Goal: Transaction & Acquisition: Purchase product/service

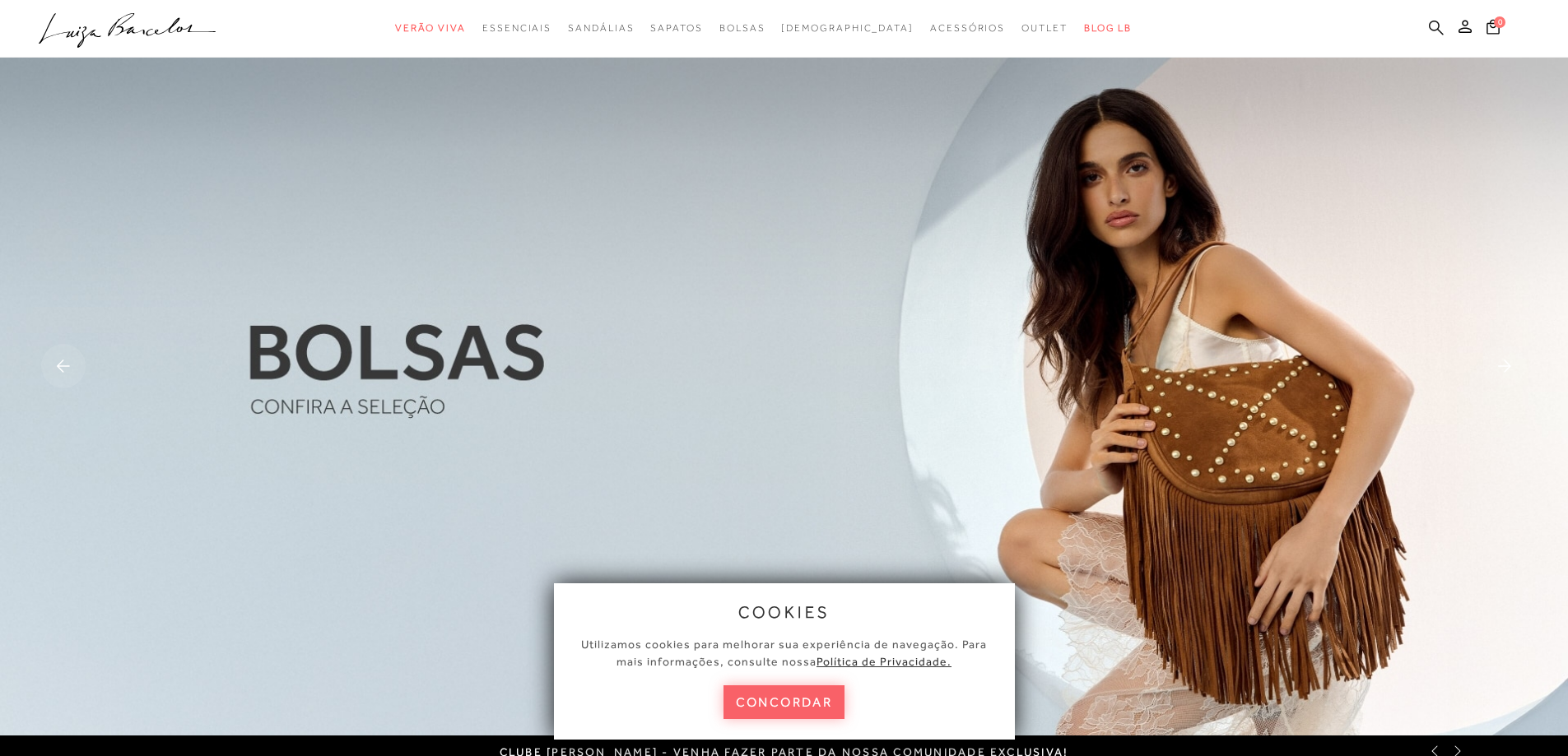
click at [1433, 25] on icon at bounding box center [1436, 27] width 15 height 15
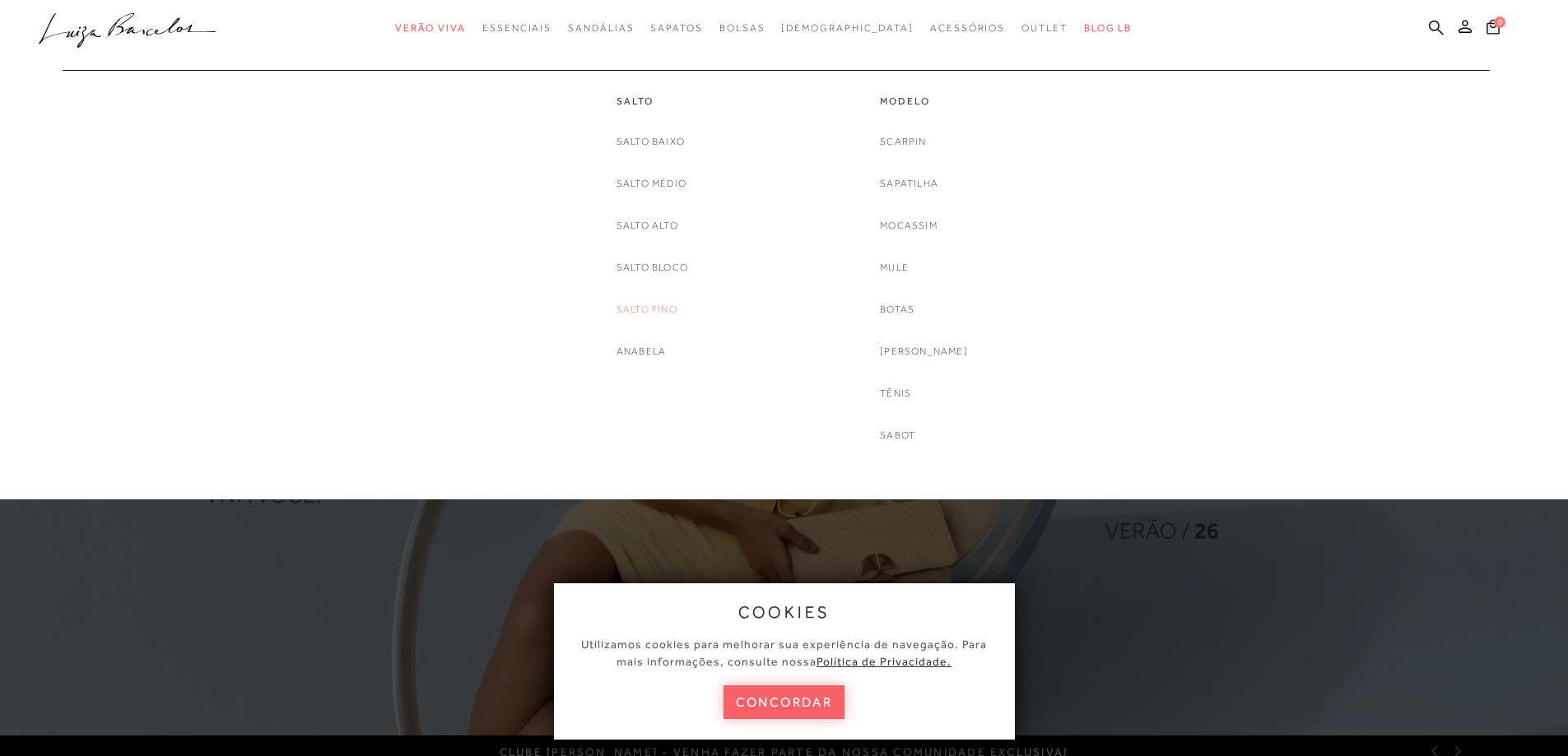
click at [644, 309] on link "Salto fino" at bounding box center [646, 309] width 61 height 17
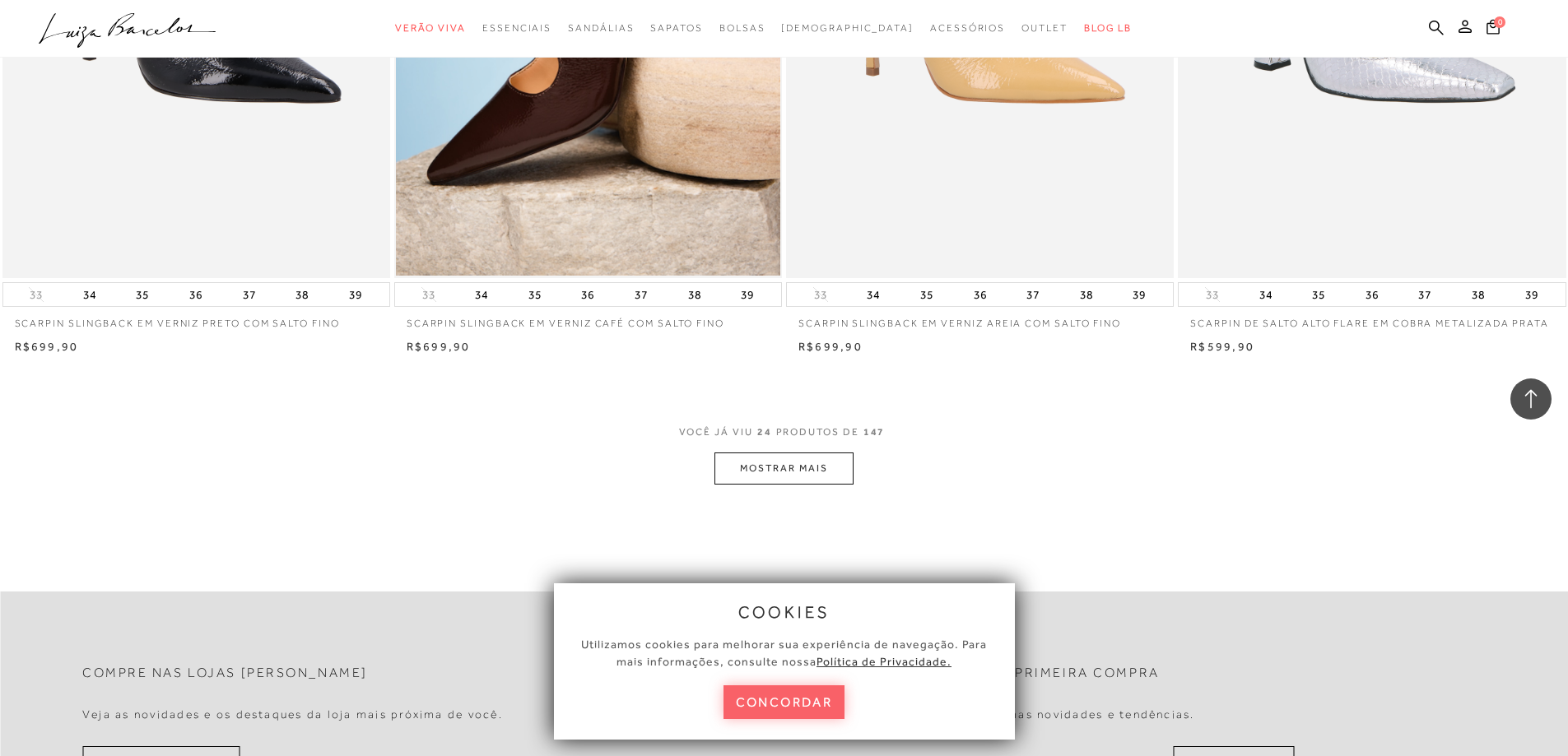
scroll to position [3867, 0]
click at [750, 710] on button "concordar" at bounding box center [784, 702] width 122 height 33
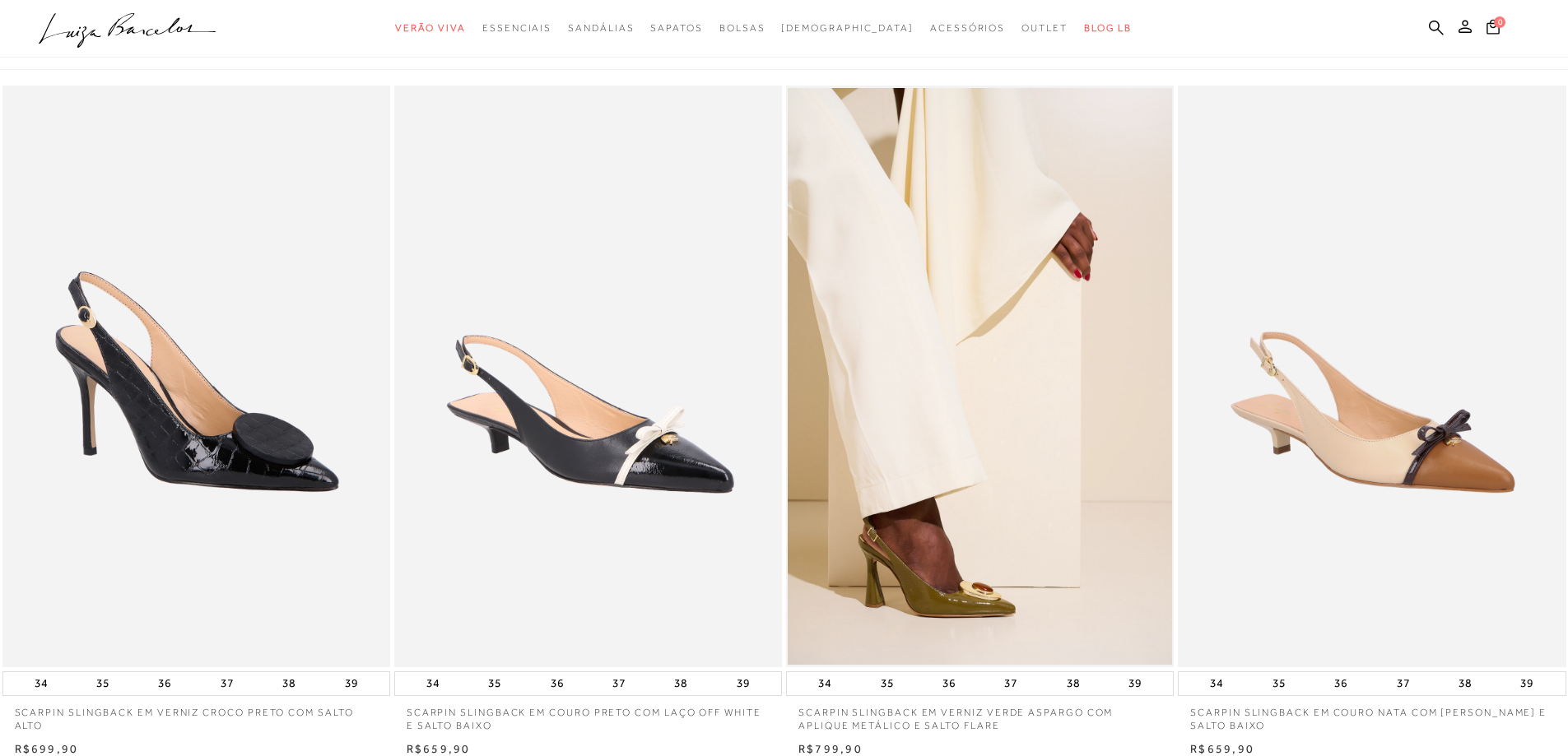
scroll to position [0, 0]
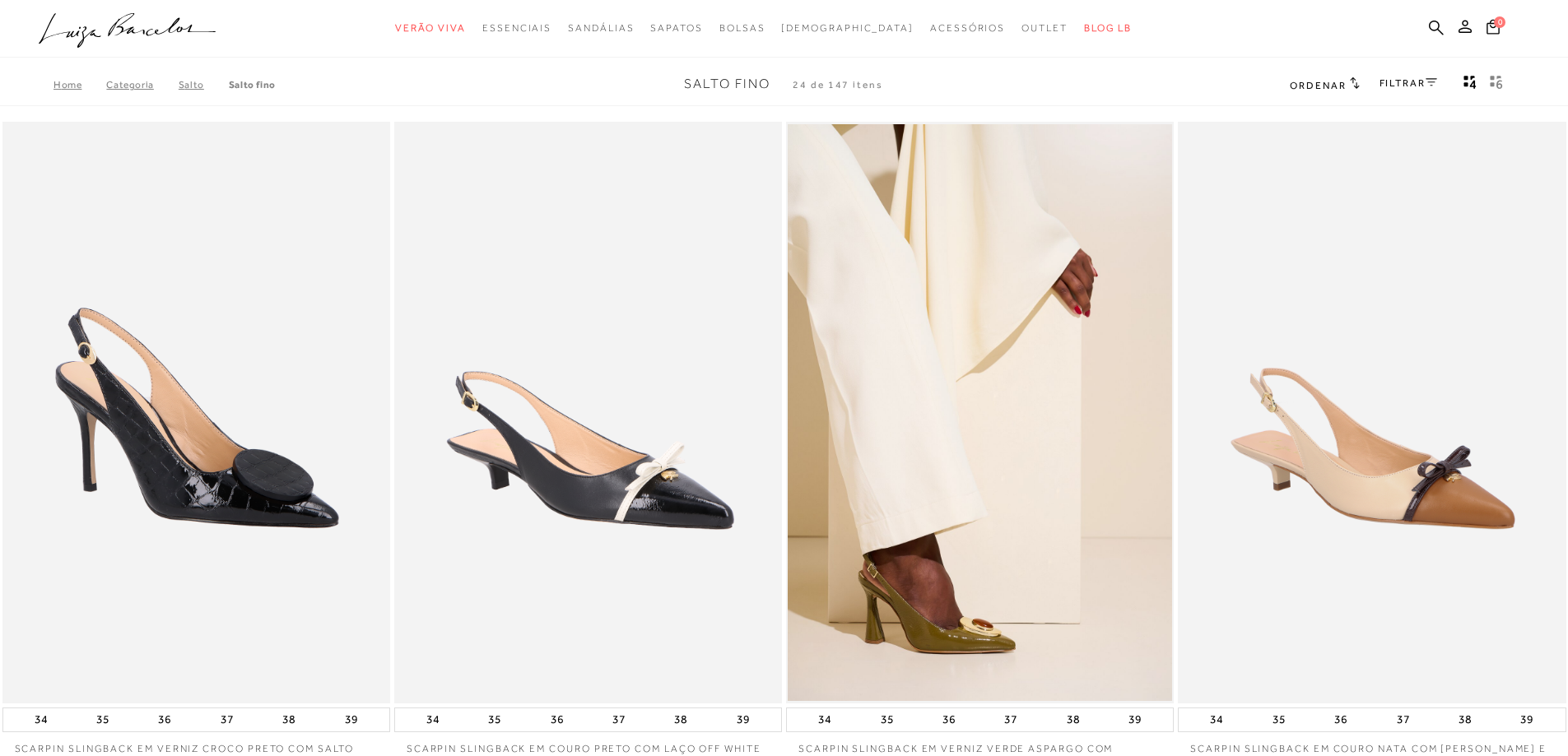
click at [1421, 80] on link "FILTRAR" at bounding box center [1408, 82] width 57 height 11
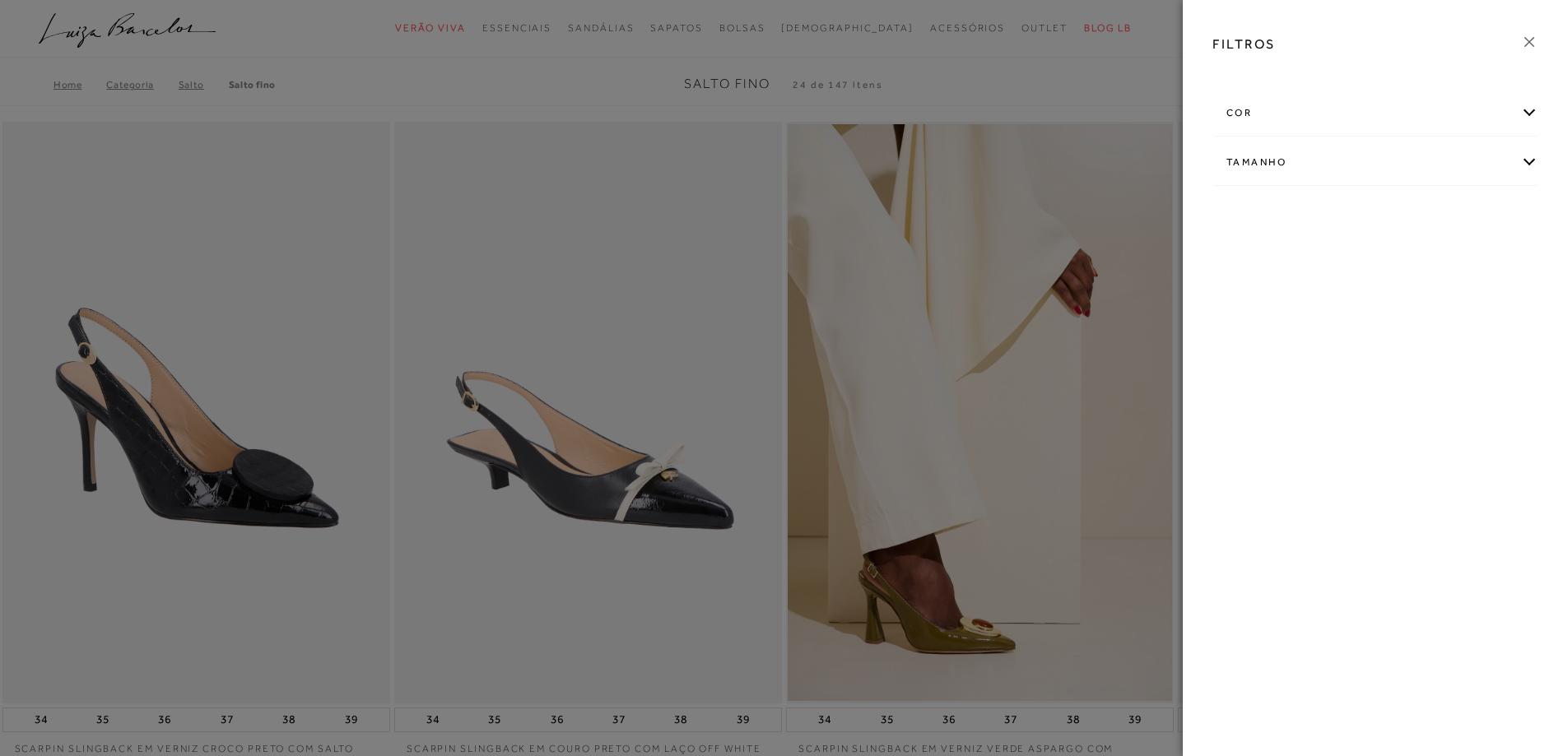
click at [1270, 106] on div "cor" at bounding box center [1375, 113] width 324 height 44
click at [1237, 284] on link "Ver mais..." at bounding box center [1257, 281] width 45 height 12
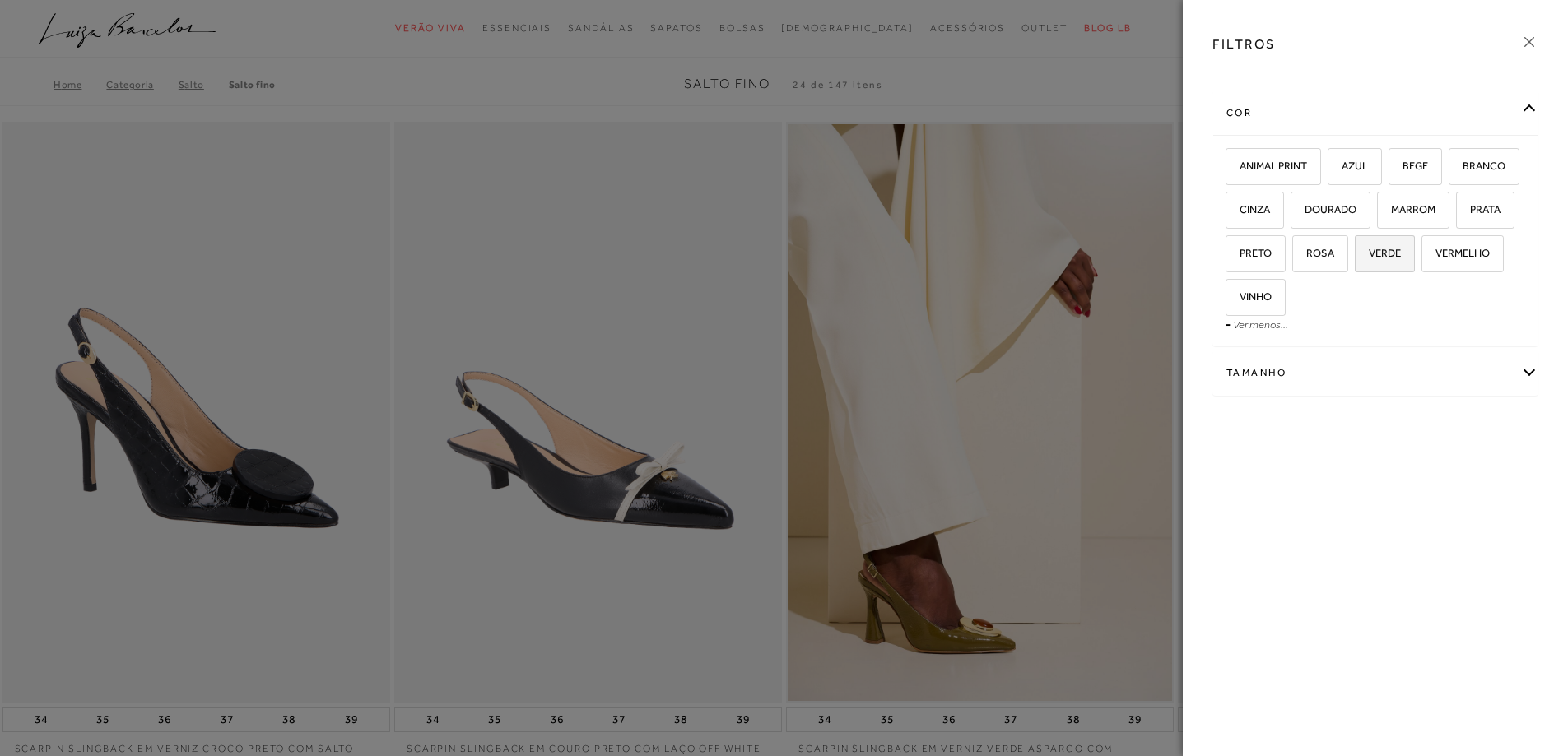
click at [1385, 249] on span "VERDE" at bounding box center [1379, 253] width 45 height 12
click at [1369, 249] on input "VERDE" at bounding box center [1360, 255] width 16 height 16
checkbox input "true"
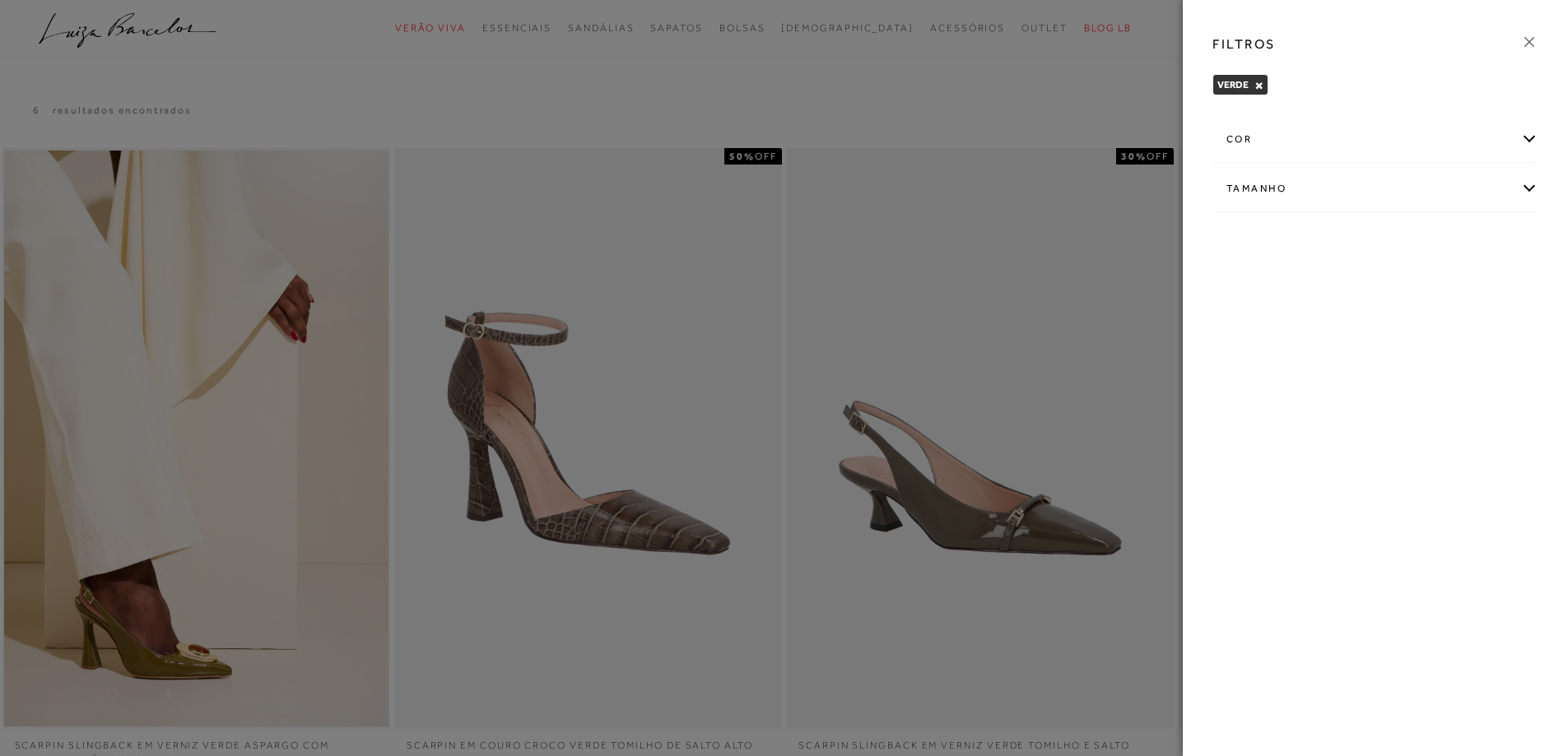
click at [1535, 39] on icon at bounding box center [1529, 41] width 18 height 18
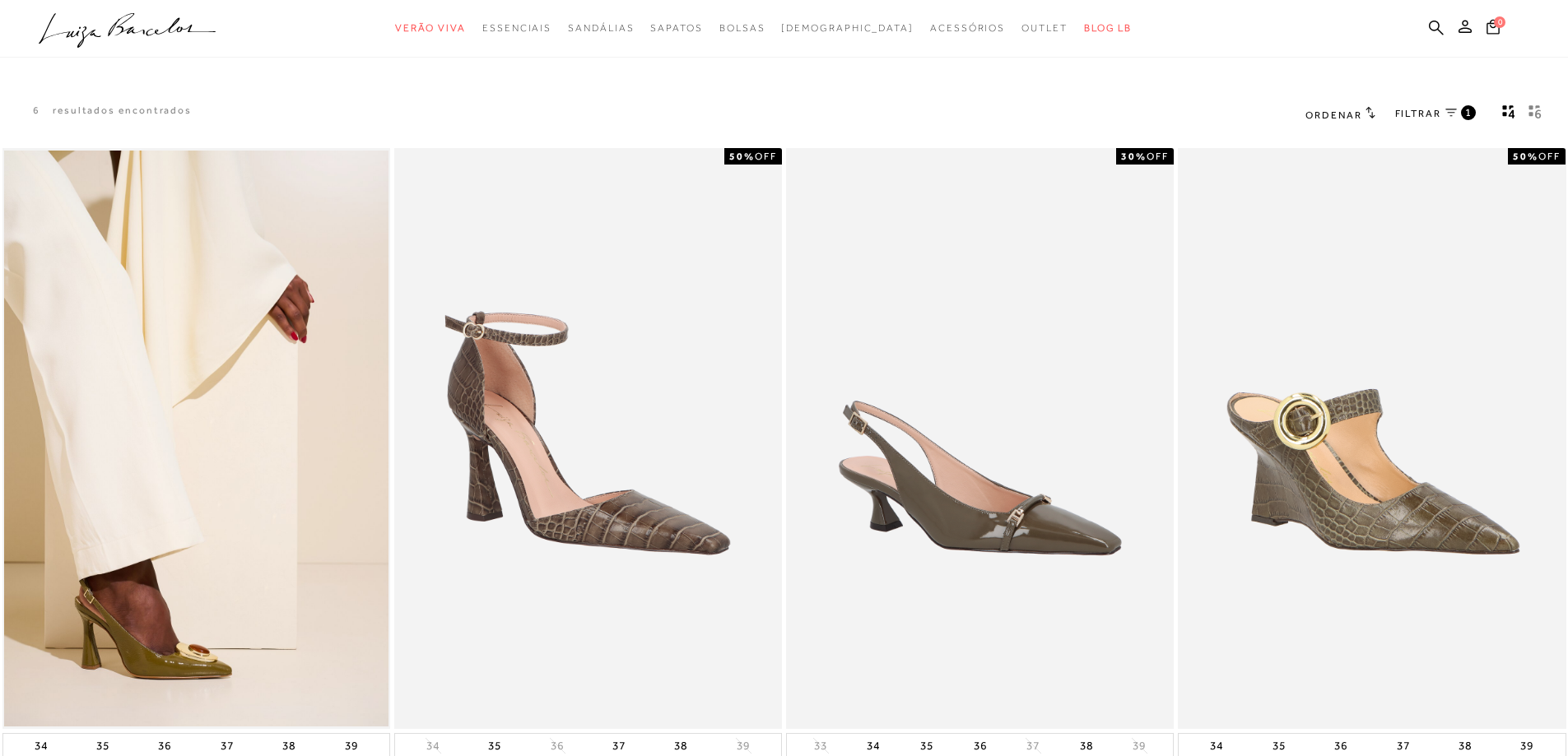
click at [1420, 15] on ul ".a{fill-rule:evenodd;} Verão Viva Em alta Favoritos das Influenciadoras Apostas…" at bounding box center [772, 28] width 1466 height 31
click at [1441, 19] on link at bounding box center [1436, 29] width 15 height 21
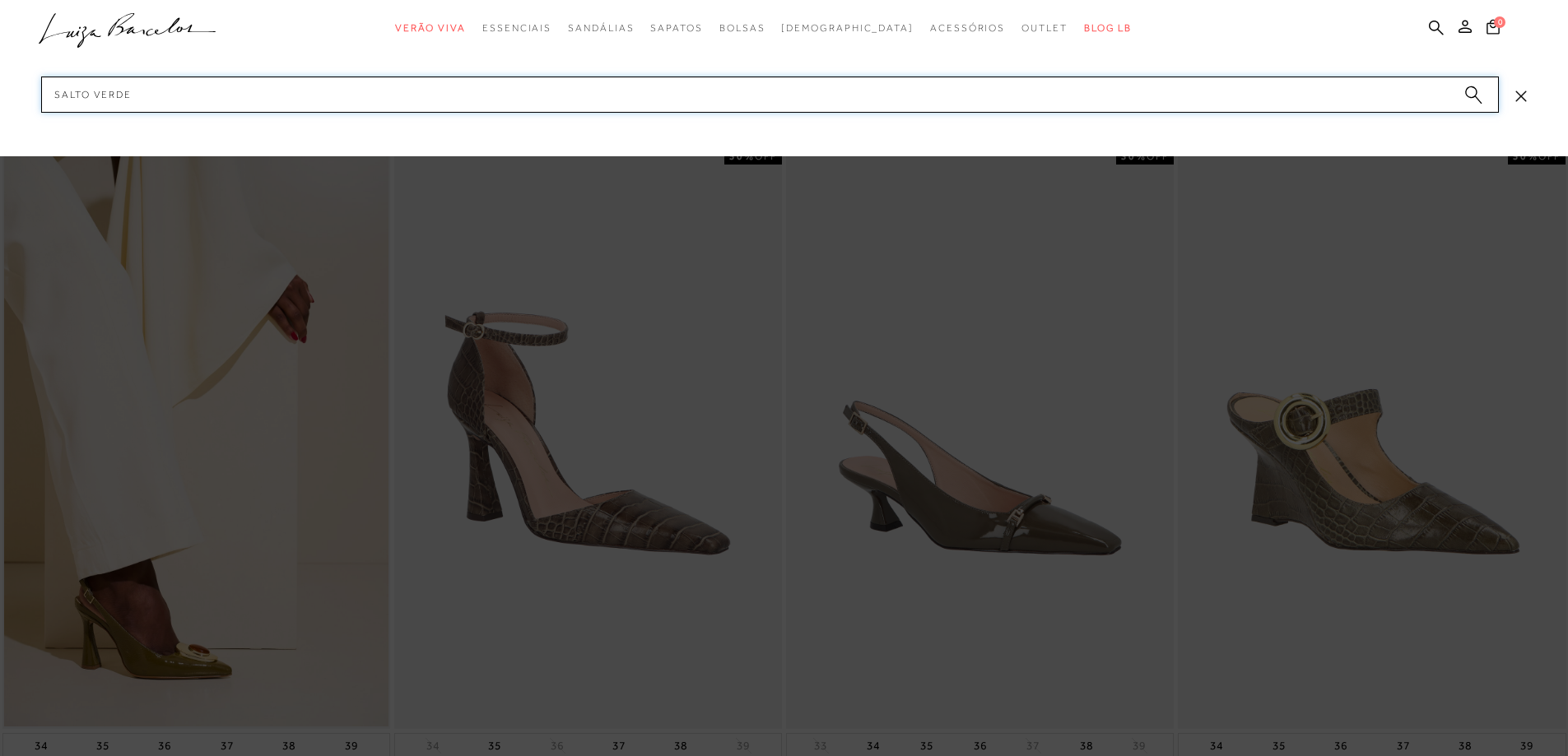
type input "salto verde"
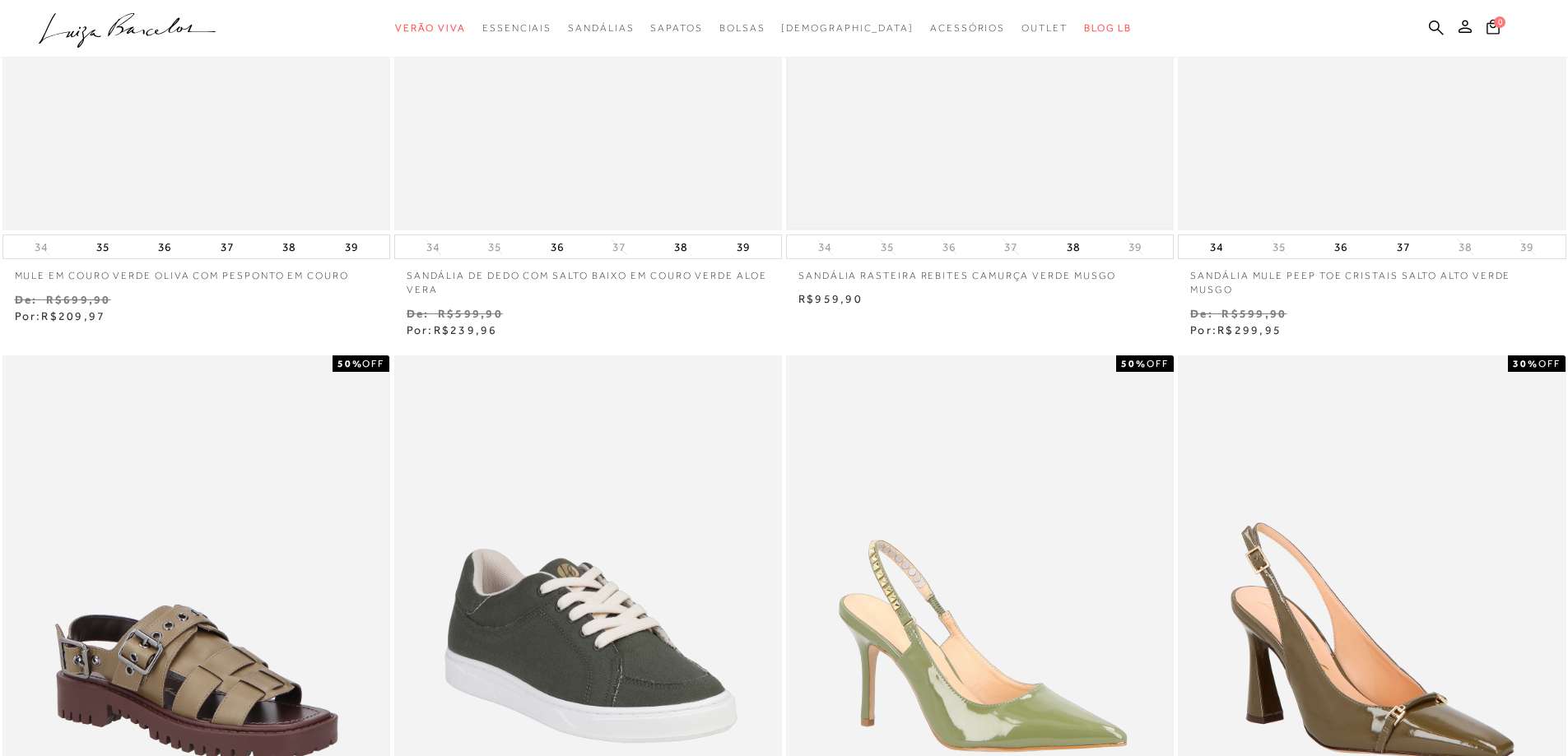
scroll to position [741, 0]
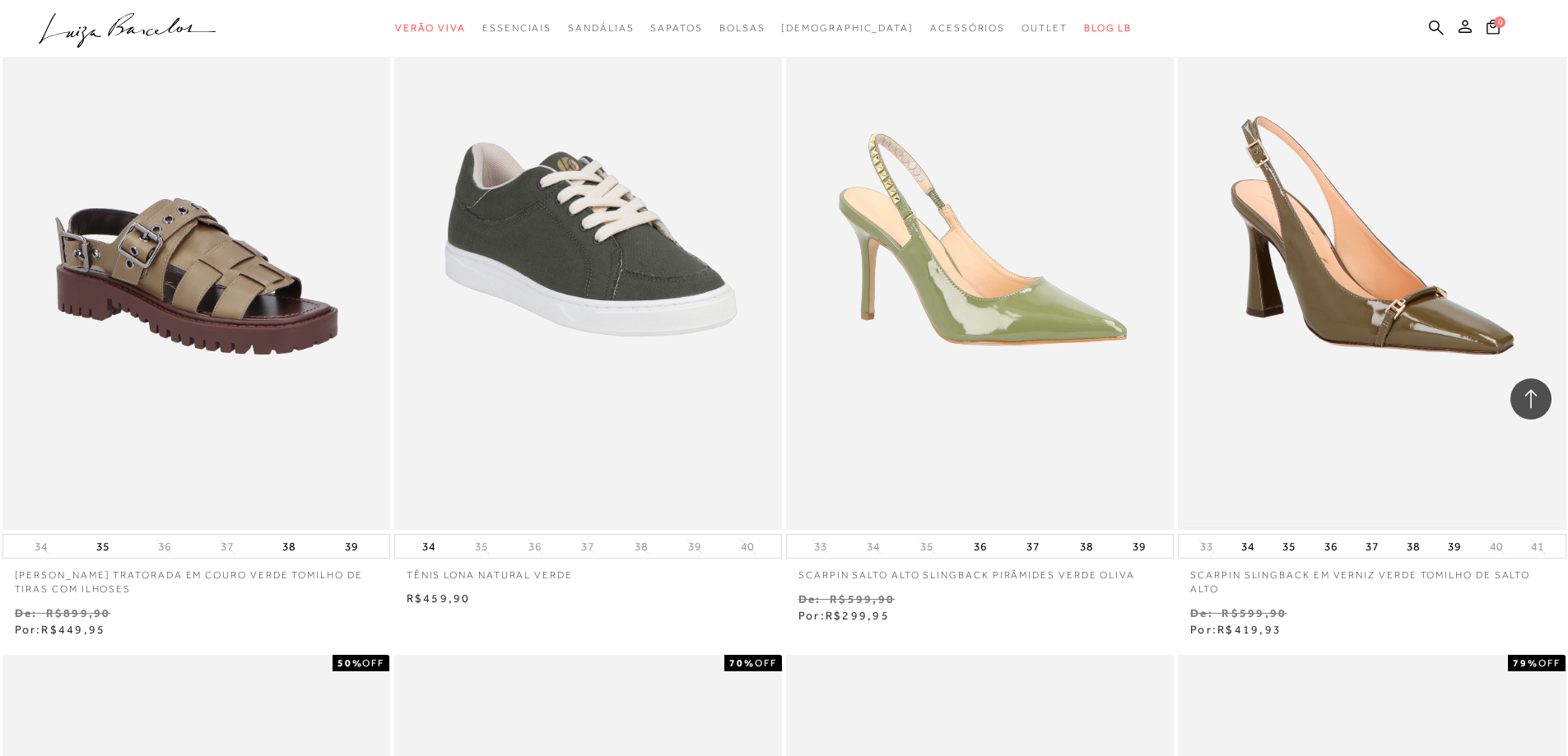
click at [1377, 279] on img at bounding box center [1372, 239] width 384 height 577
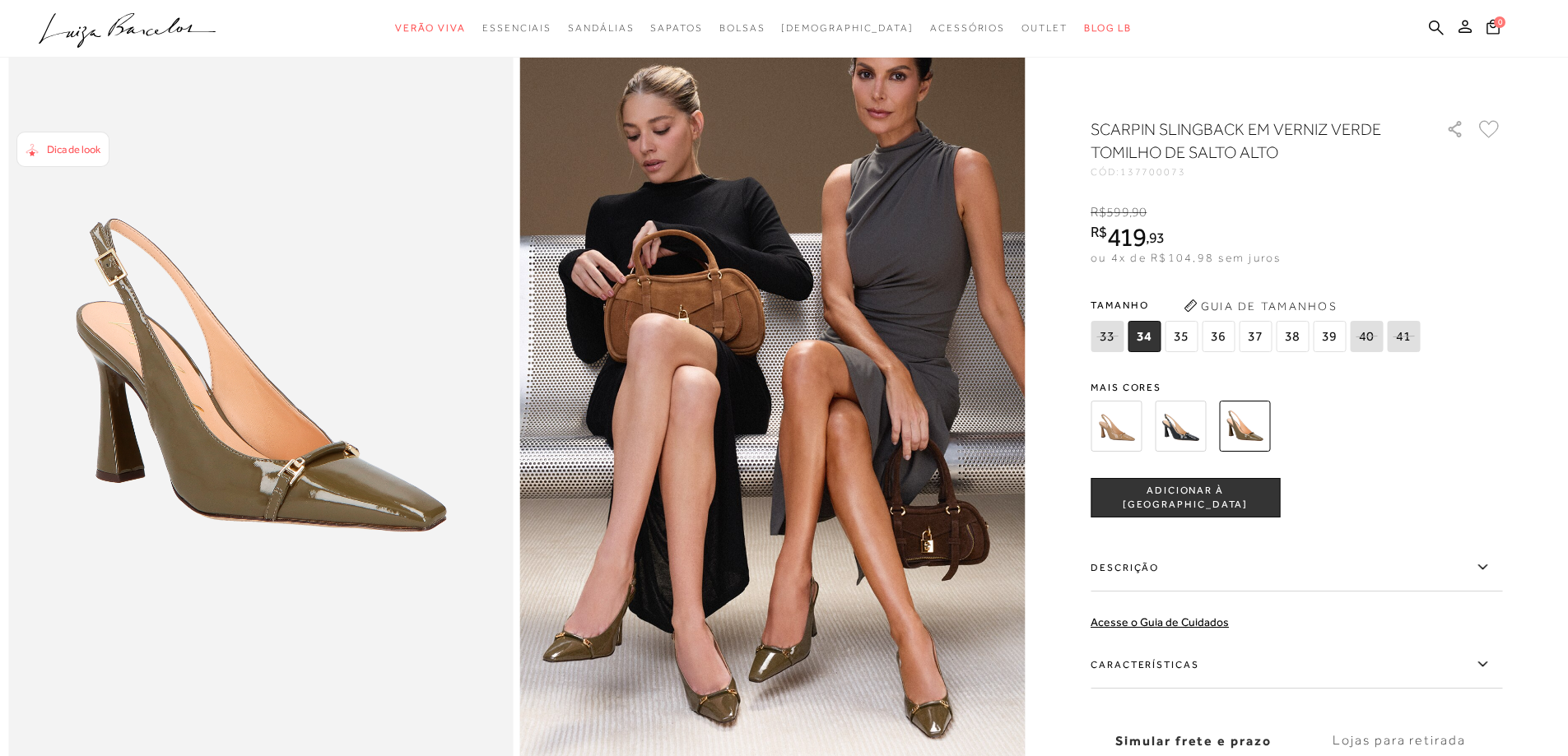
scroll to position [82, 0]
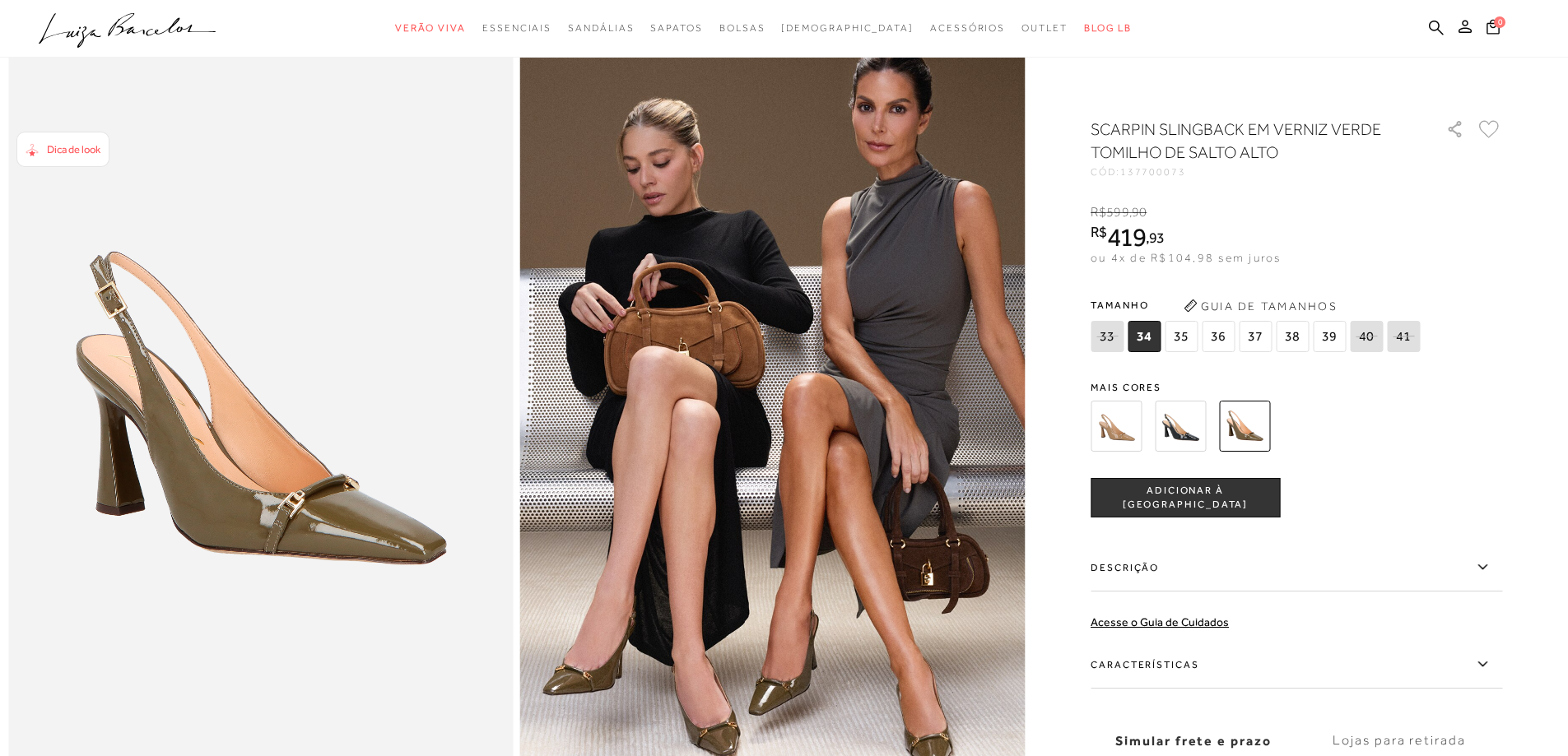
click at [1267, 339] on span "37" at bounding box center [1255, 336] width 33 height 31
click at [1236, 505] on span "ADICIONAR À SACOLA" at bounding box center [1185, 499] width 188 height 29
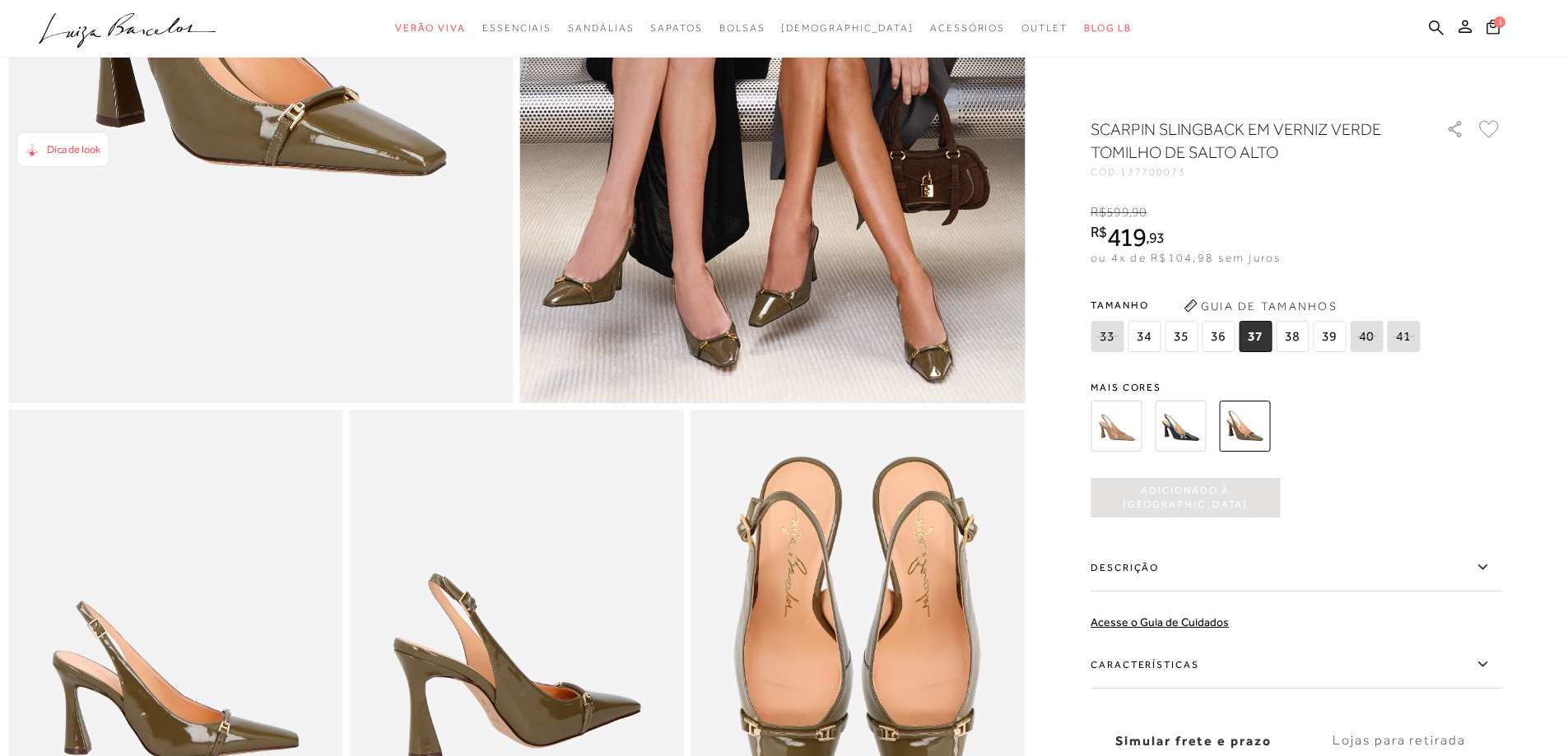
scroll to position [494, 0]
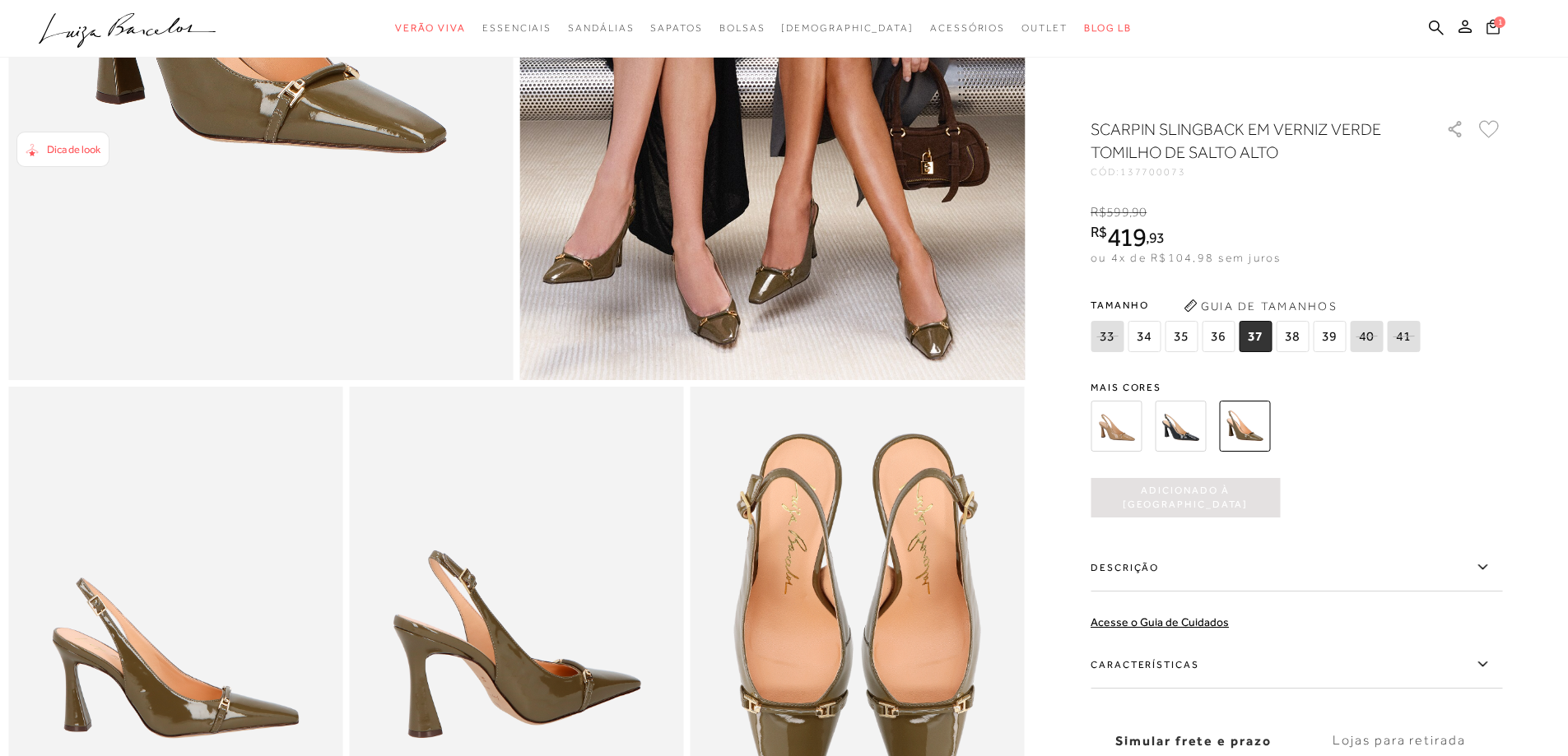
click at [1489, 33] on icon at bounding box center [1493, 26] width 13 height 15
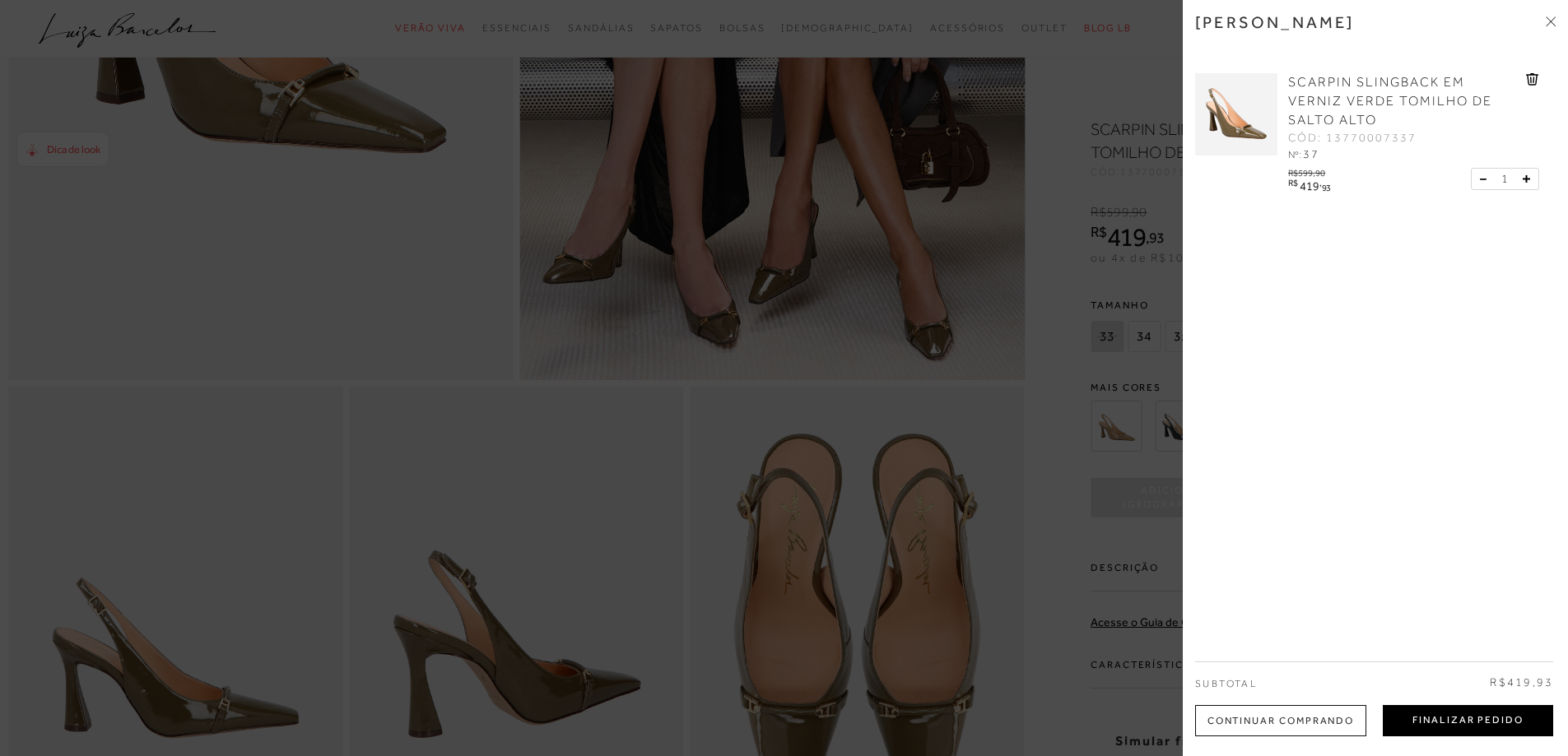
click at [1424, 711] on button "Finalizar Pedido" at bounding box center [1468, 721] width 171 height 31
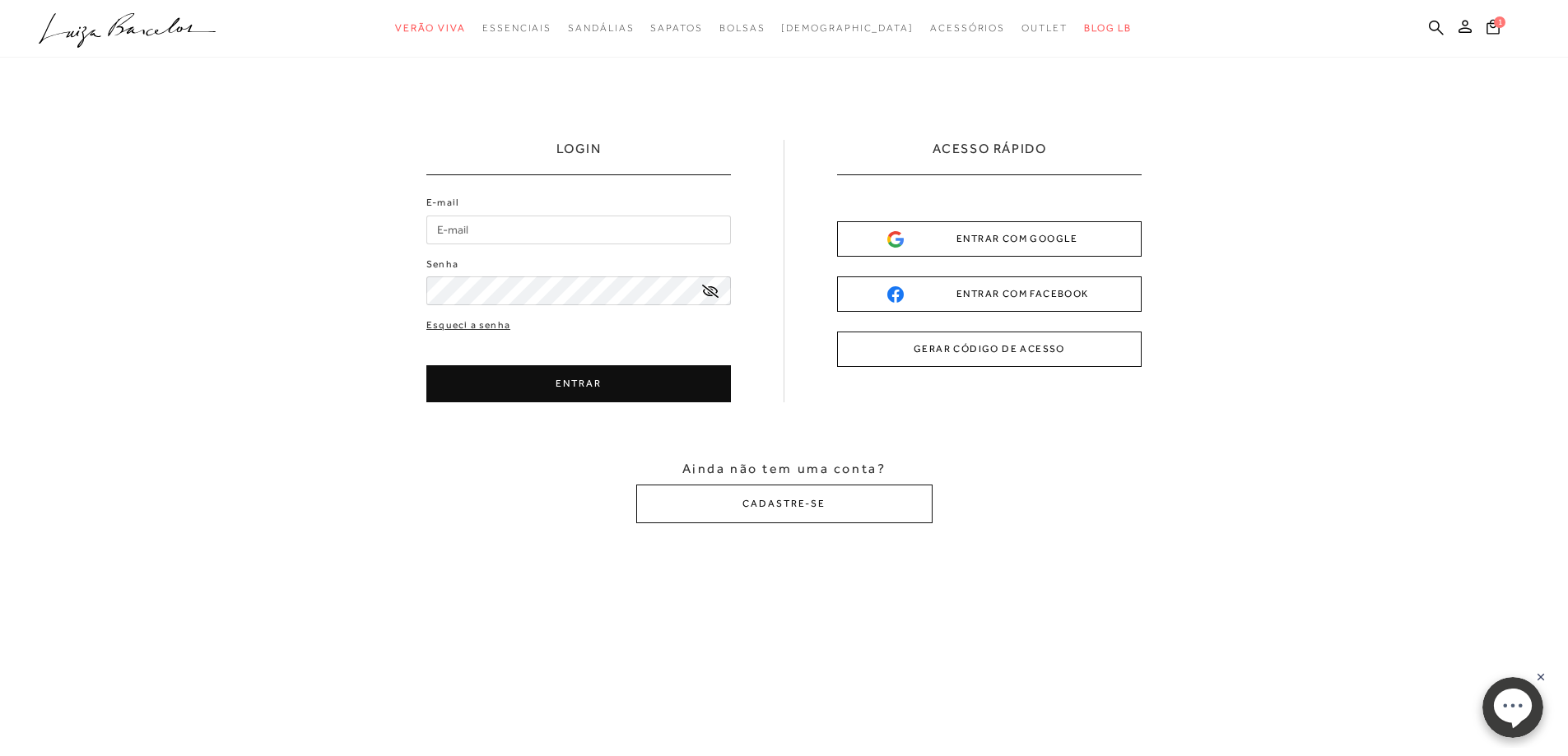
click at [1088, 237] on div "ENTRAR COM GOOGLE" at bounding box center [989, 239] width 204 height 17
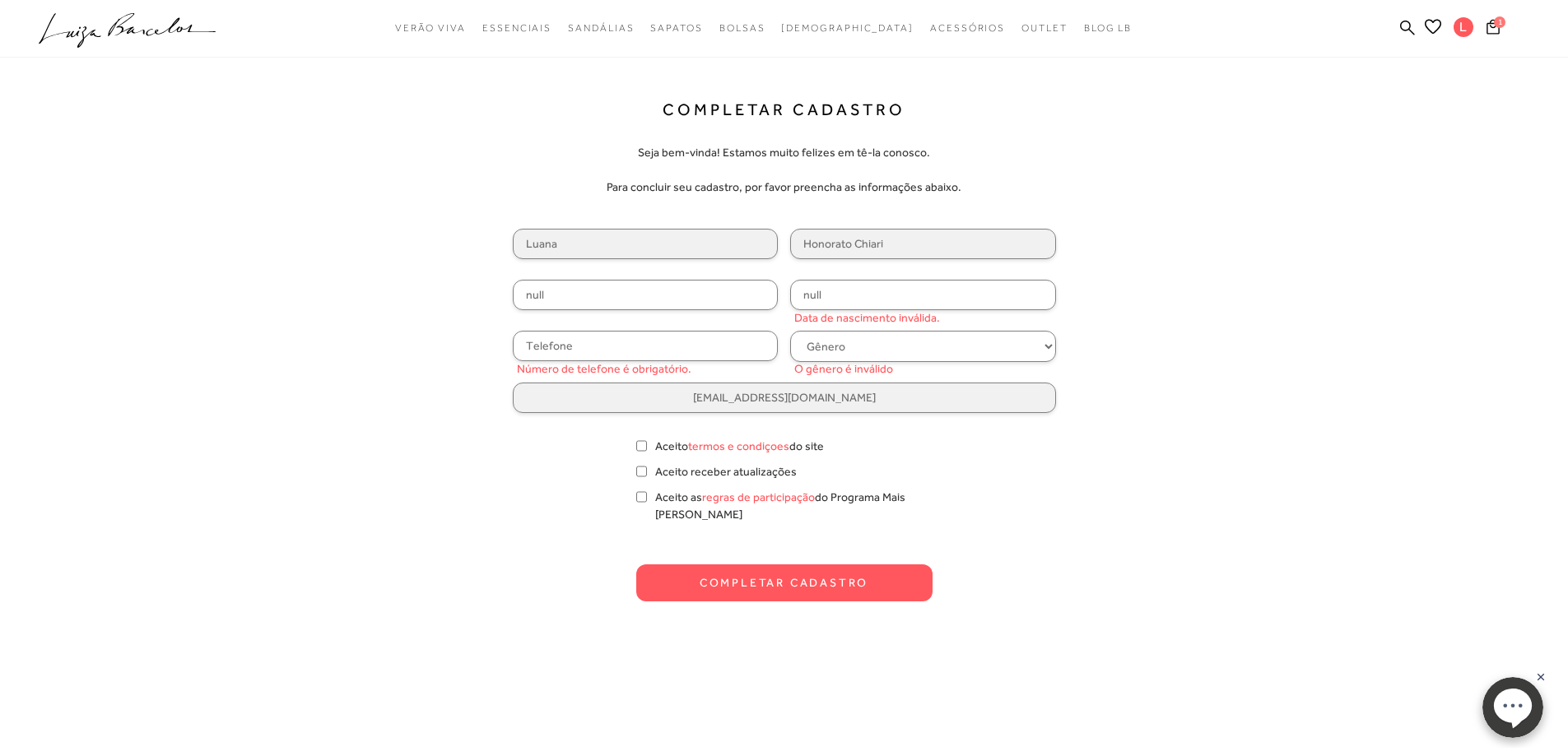
click at [747, 282] on input "null" at bounding box center [646, 295] width 266 height 31
click at [982, 295] on input "null" at bounding box center [923, 295] width 266 height 31
type input "01/05/1997"
click at [559, 301] on input "null" at bounding box center [646, 295] width 266 height 31
type input "089.096.909-41"
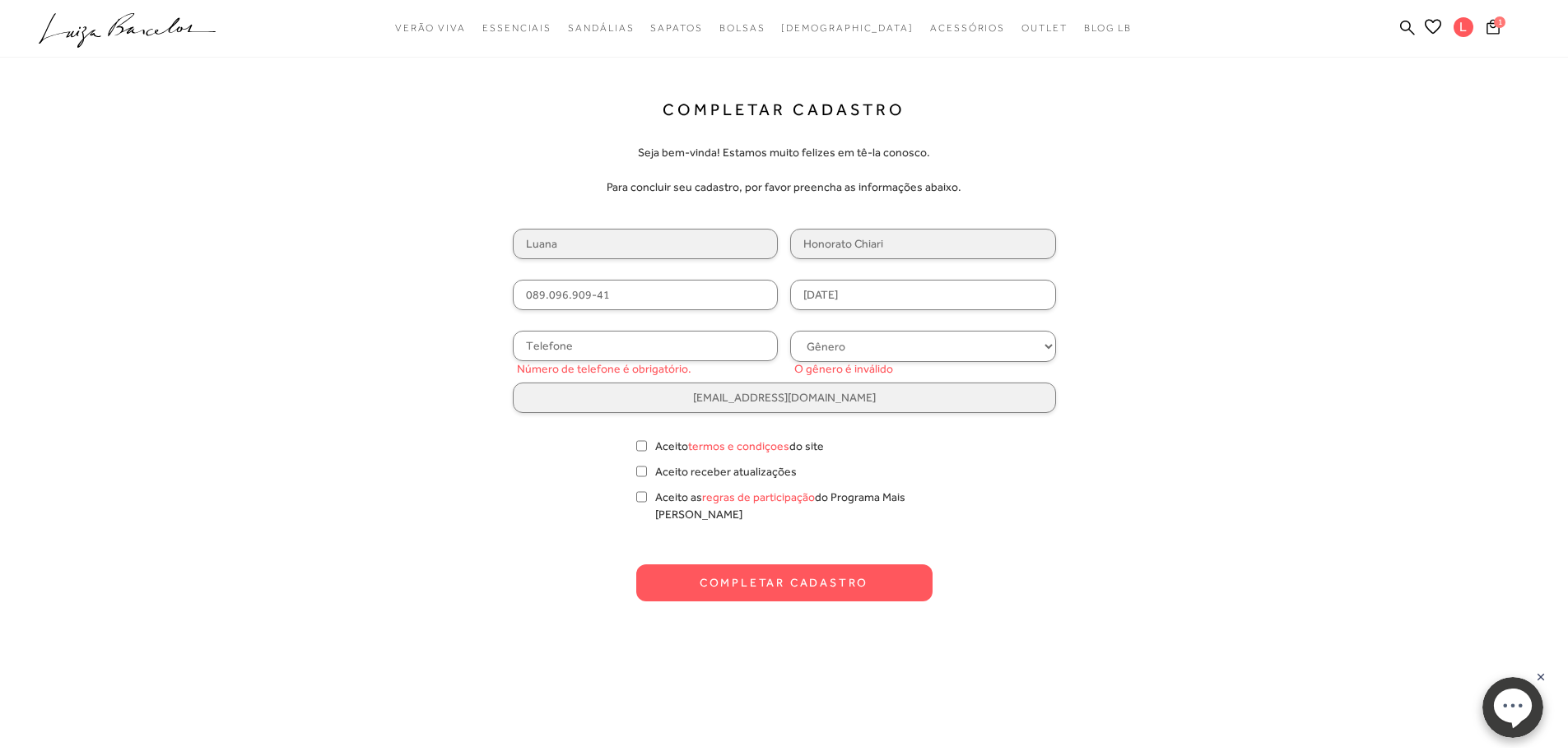
click at [891, 359] on select "Gênero Feminino Masculino" at bounding box center [923, 346] width 266 height 31
select select
click at [790, 331] on select "Gênero Feminino Masculino" at bounding box center [923, 346] width 266 height 31
click at [693, 339] on input "text" at bounding box center [646, 346] width 266 height 31
type input "(47) 98855-7001"
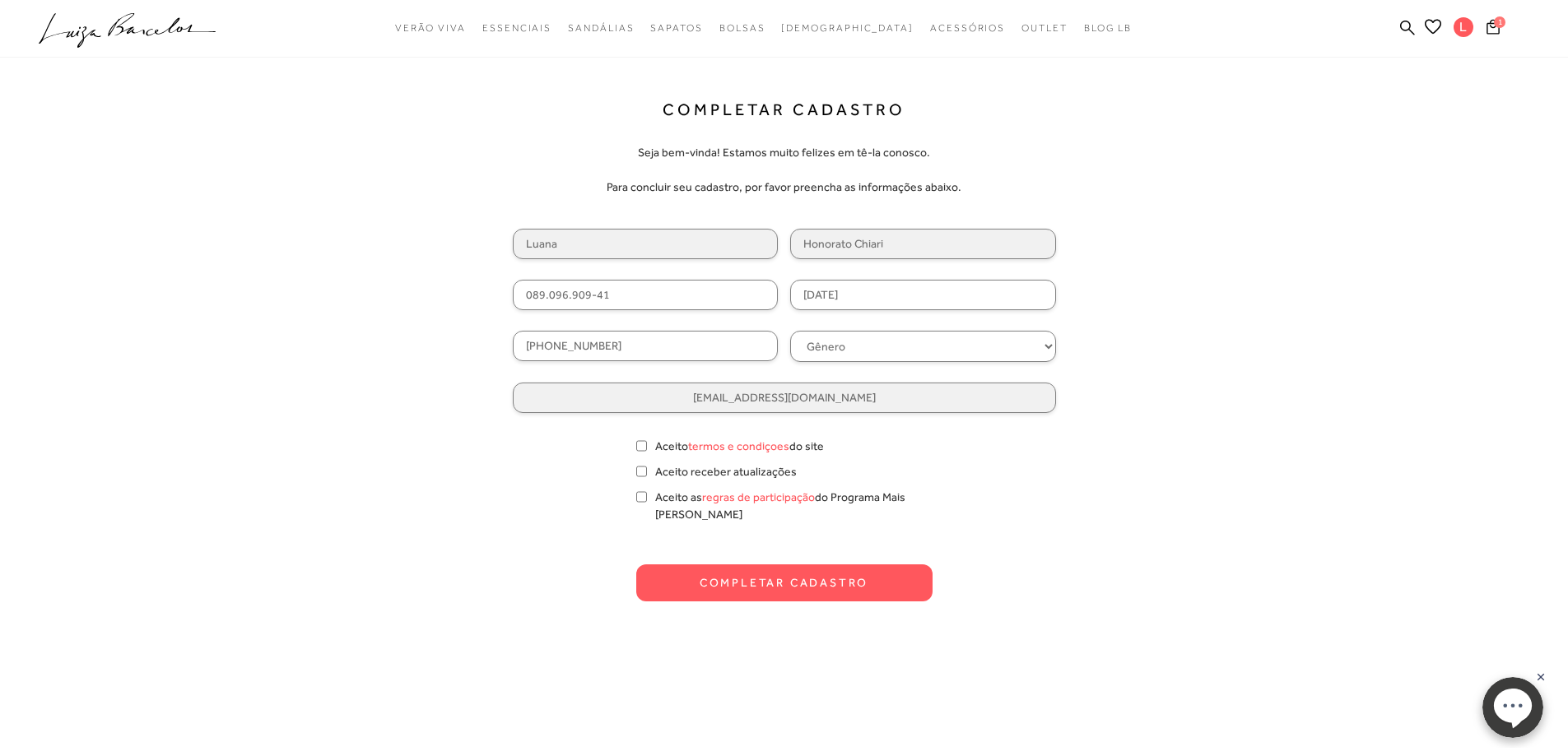
click at [1371, 448] on body "pa2200004 está carregada. categoryHeader .a{fill-rule:evenodd;} Verão Viva Em a…" at bounding box center [784, 378] width 1568 height 756
click at [844, 567] on button "Completar Cadastro" at bounding box center [784, 583] width 297 height 37
click at [804, 565] on button "Completar Cadastro" at bounding box center [784, 583] width 297 height 37
click at [810, 567] on button "Completar Cadastro" at bounding box center [784, 583] width 297 height 37
click at [636, 452] on input "Aceito termos e condiçoes do site" at bounding box center [641, 446] width 10 height 16
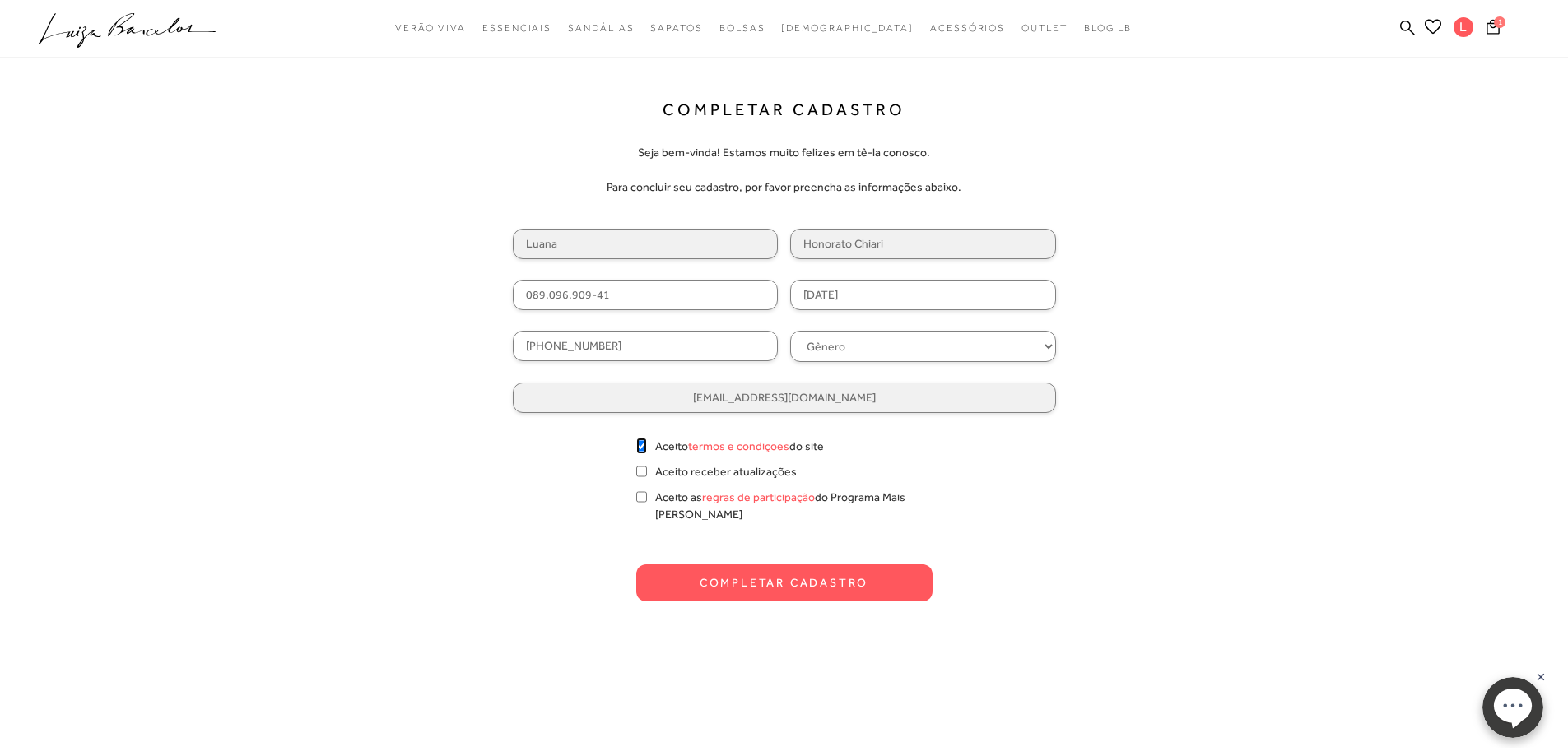
checkbox input "true"
click at [645, 471] on input "Aceito receber atualizações" at bounding box center [641, 471] width 10 height 16
checkbox input "true"
click at [639, 496] on input "Aceito as regras de participação do Programa Mais Luiza" at bounding box center [641, 496] width 10 height 16
checkbox input "true"
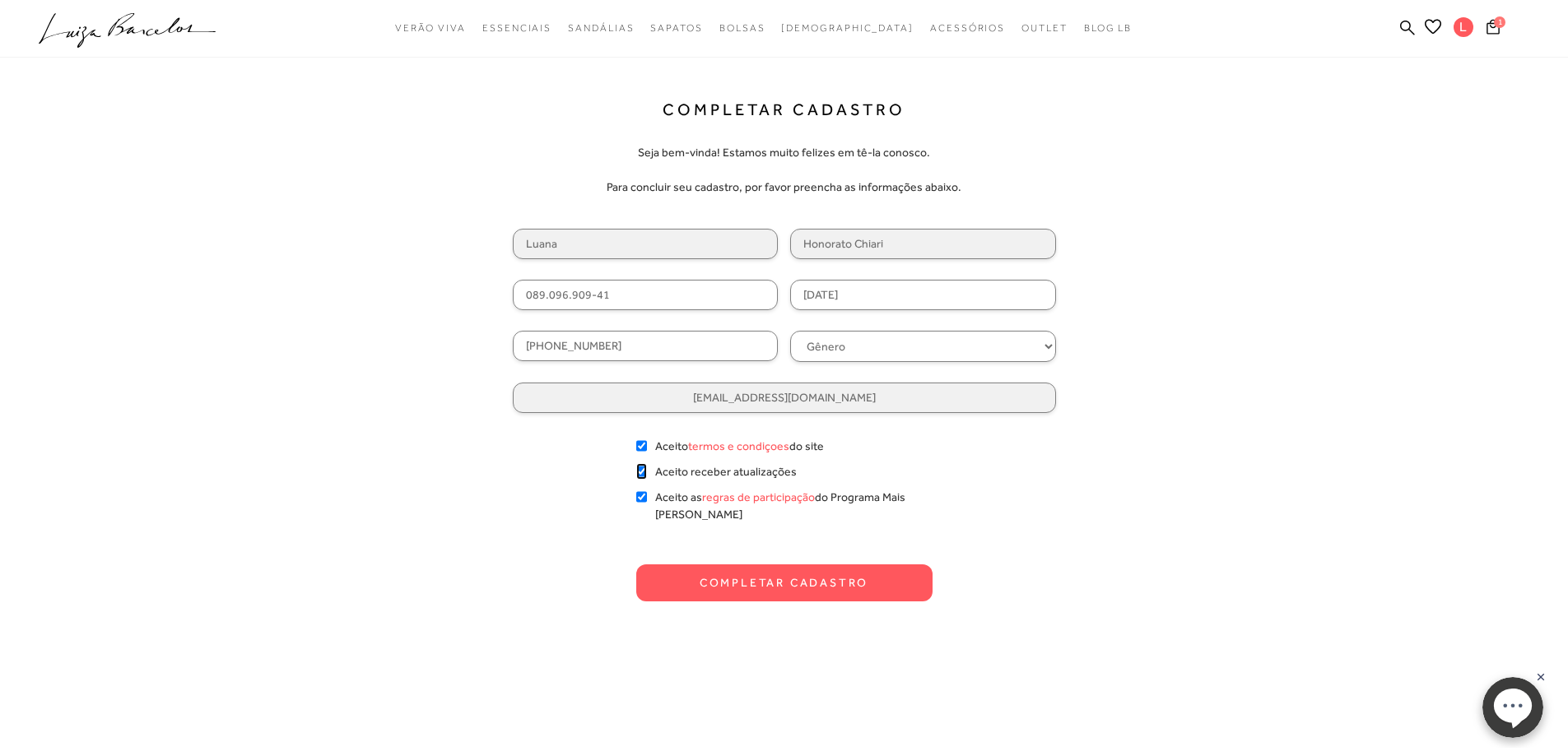
click at [642, 472] on input "Aceito receber atualizações" at bounding box center [641, 471] width 10 height 16
checkbox input "true"
click at [753, 565] on button "Completar Cadastro" at bounding box center [784, 583] width 297 height 37
click at [808, 576] on button "Completar Cadastro" at bounding box center [784, 583] width 297 height 37
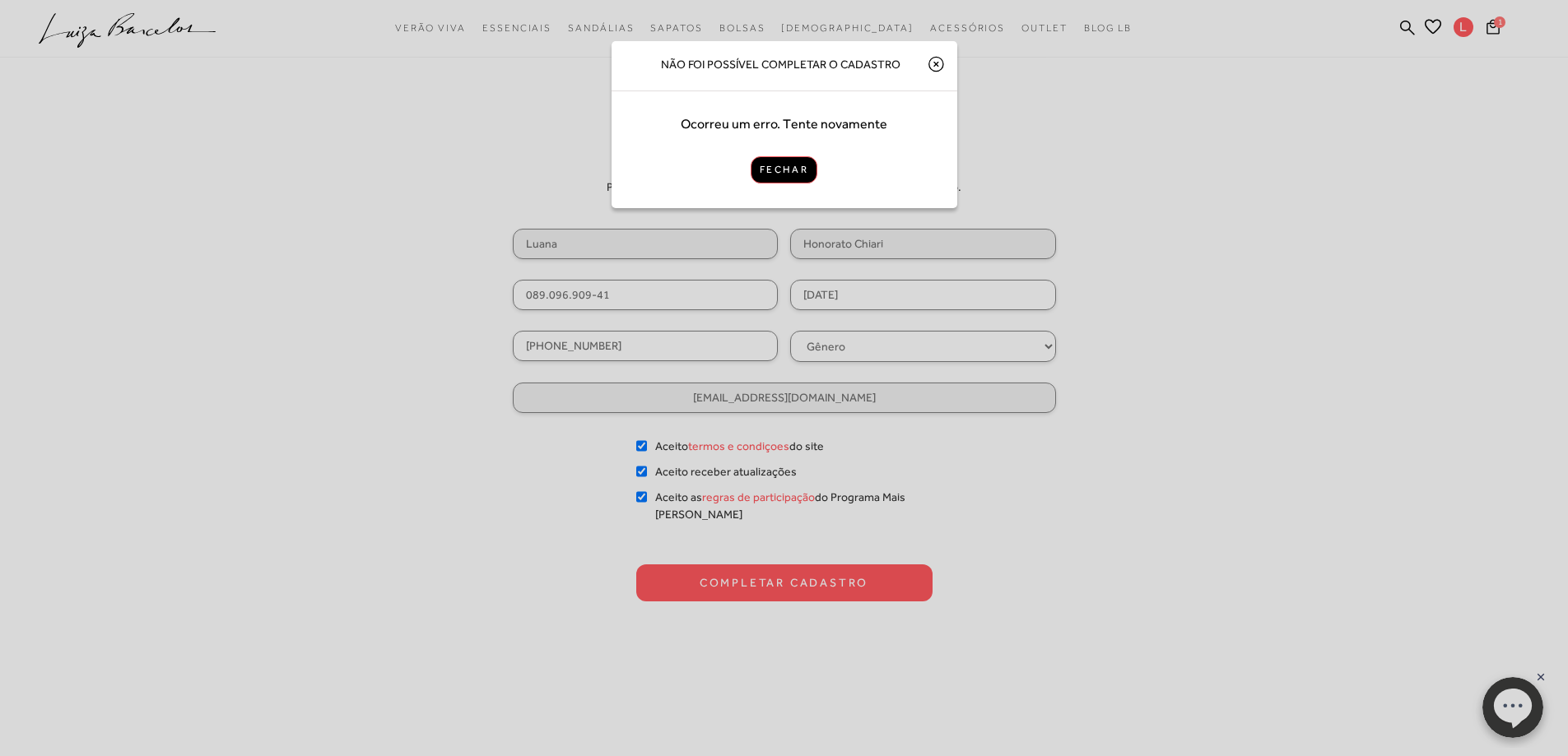
click at [771, 160] on button "Fechar" at bounding box center [784, 170] width 67 height 27
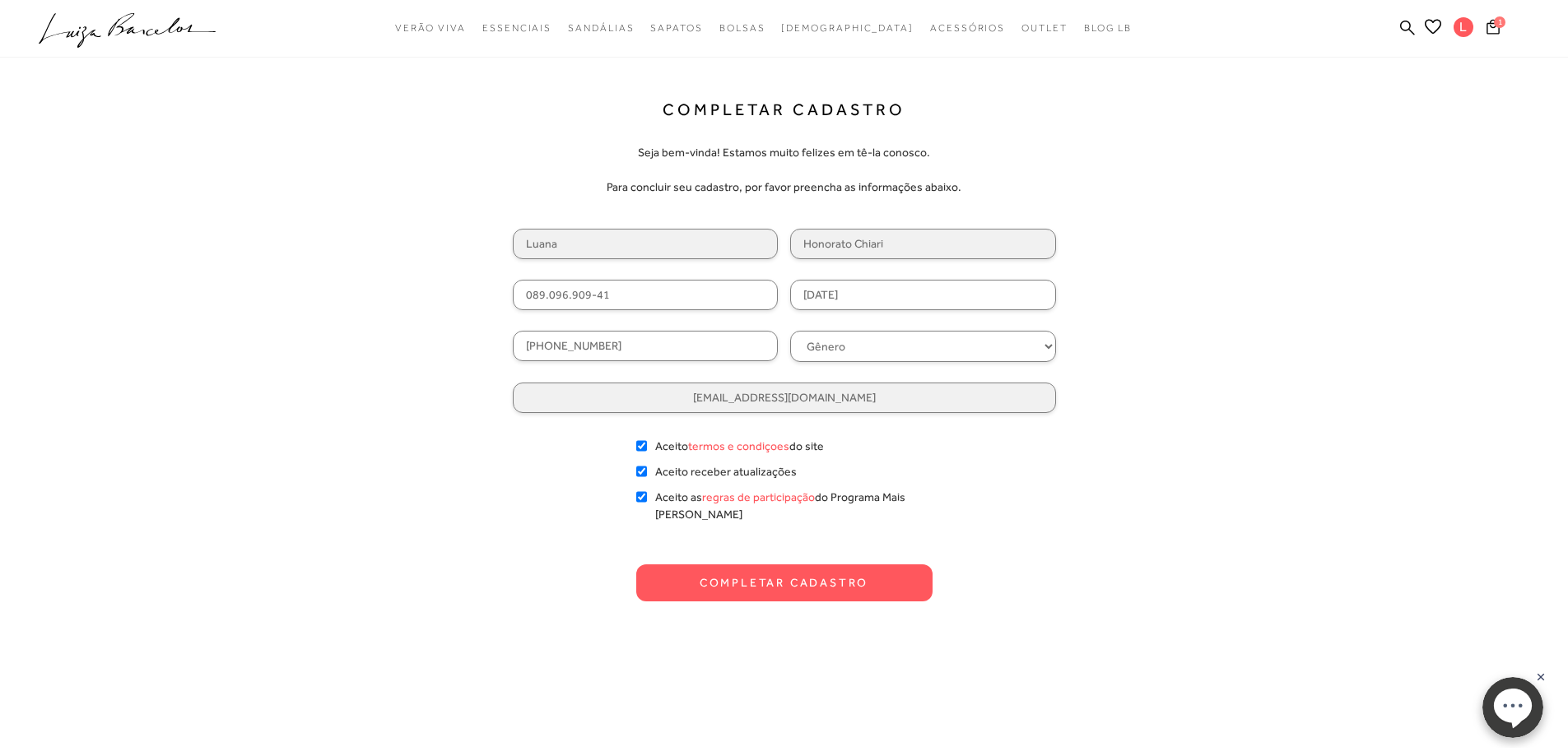
click at [852, 567] on button "Completar Cadastro" at bounding box center [784, 583] width 297 height 37
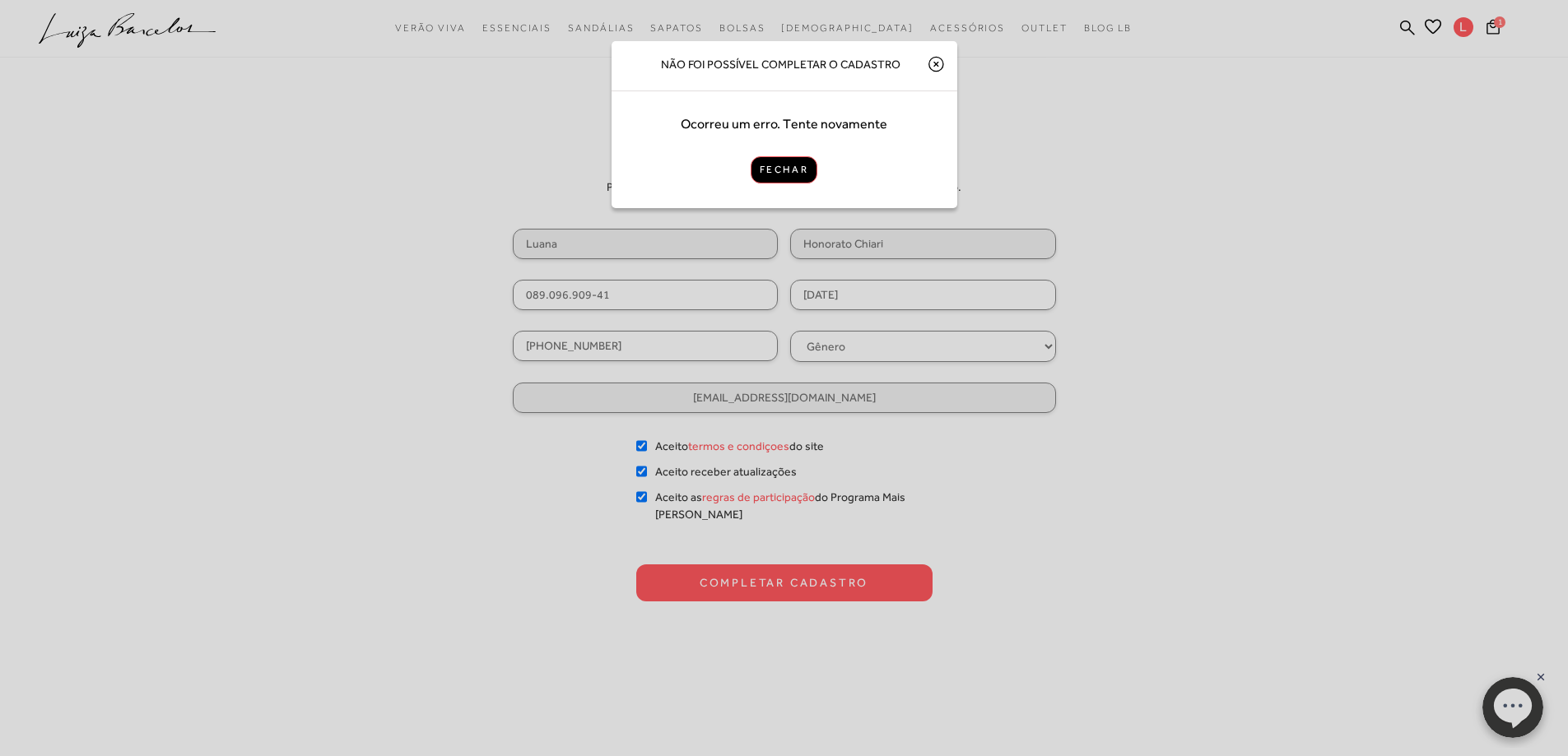
click at [801, 166] on button "Fechar" at bounding box center [784, 170] width 67 height 27
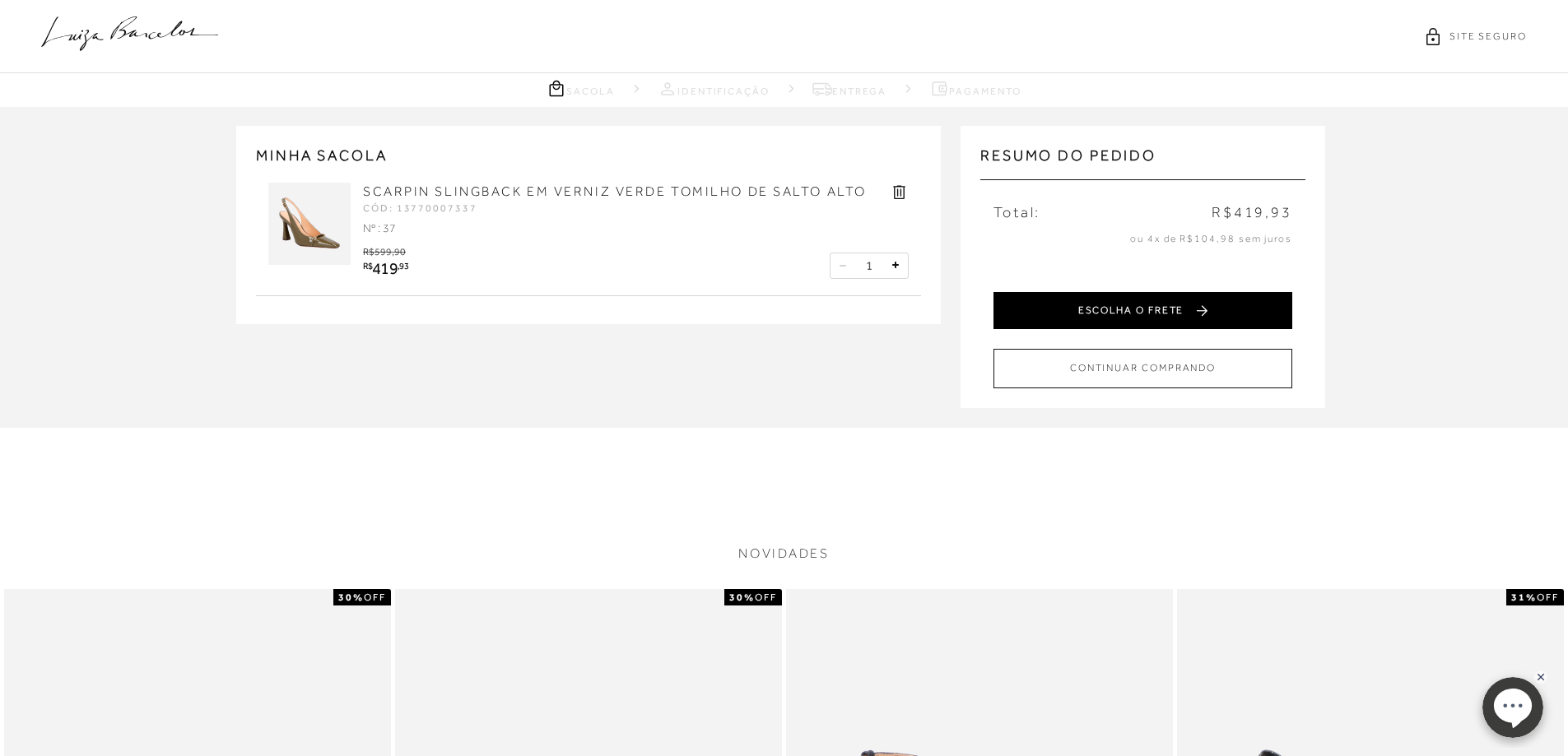
click at [1169, 320] on button "ESCOLHA O FRETE" at bounding box center [1143, 310] width 299 height 37
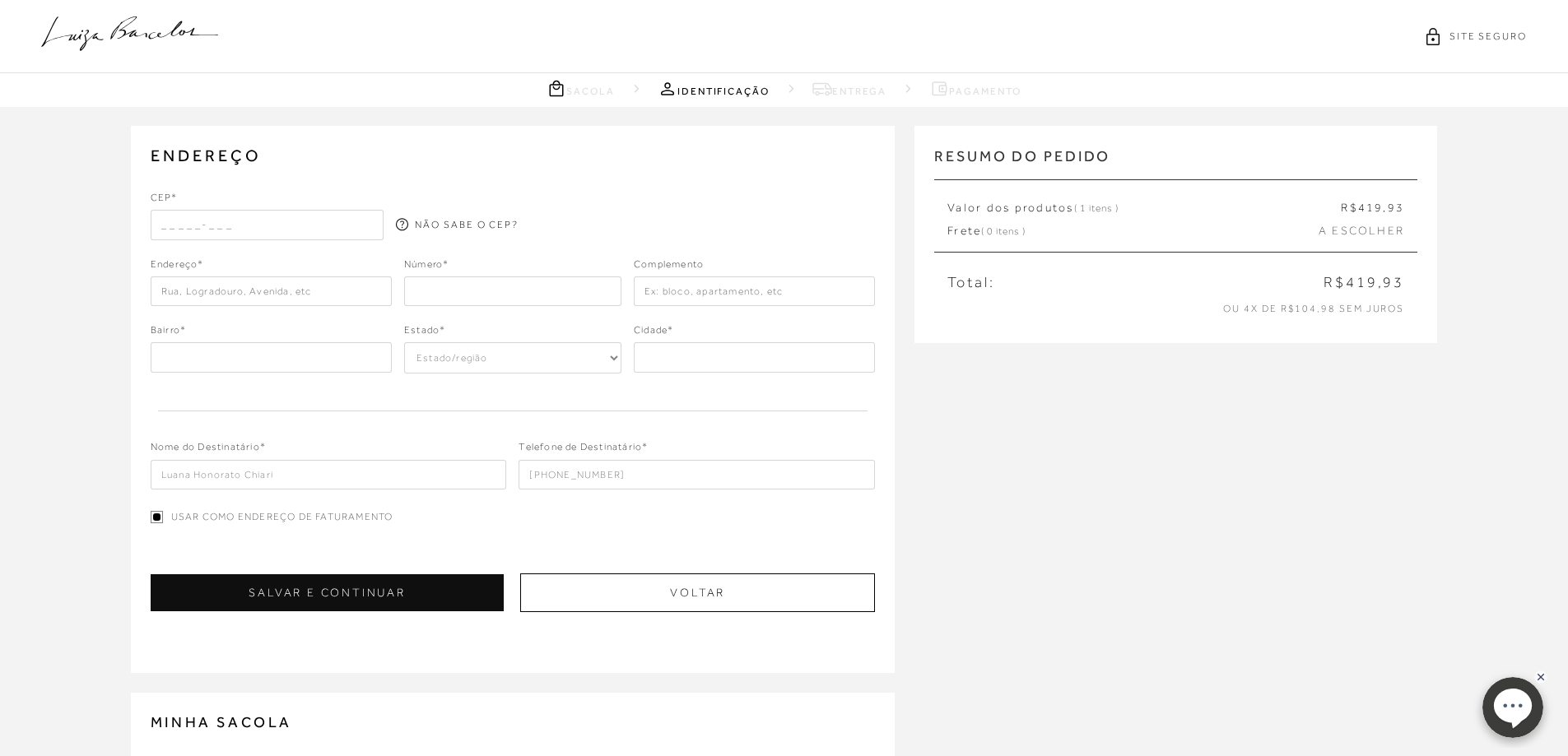
click at [261, 222] on input "text" at bounding box center [267, 225] width 234 height 30
type input "89201-001"
type input "Rua do Príncipe"
type input "Centro"
select select "SC"
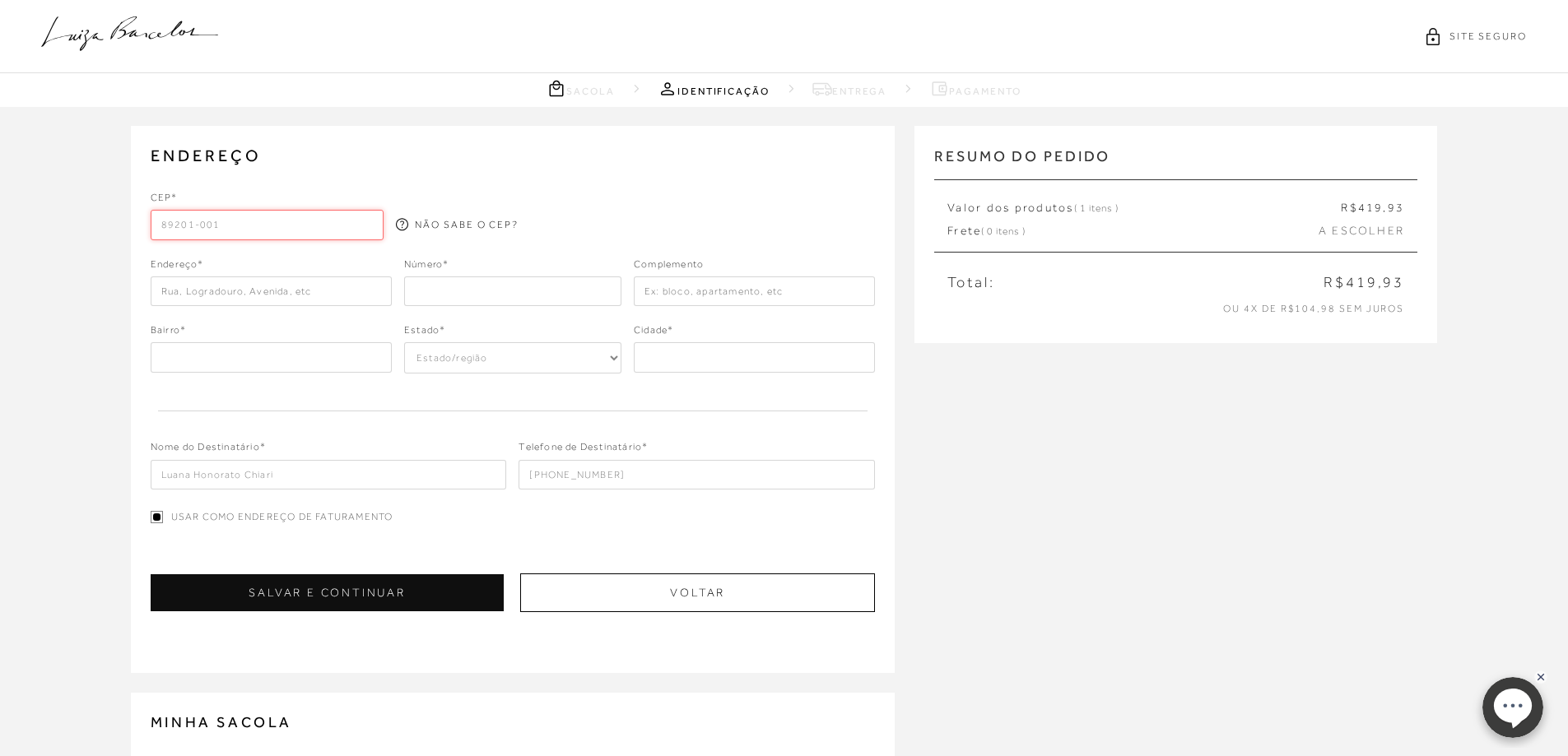
type input "Joinville"
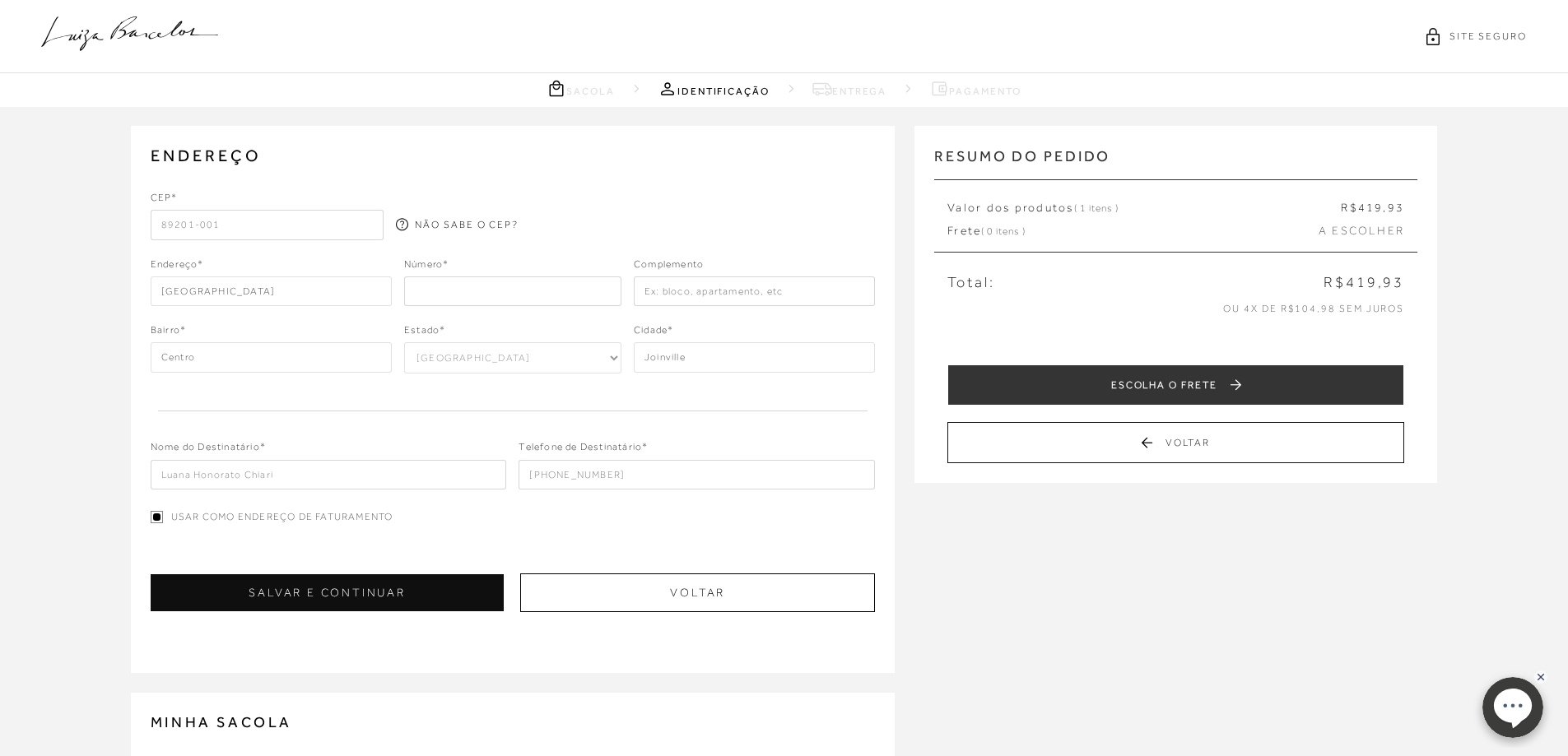
type input "89201-001"
click at [573, 301] on input "number" at bounding box center [512, 291] width 217 height 30
type input "623"
click at [715, 226] on div at bounding box center [759, 215] width 234 height 50
click at [700, 299] on input "text" at bounding box center [754, 291] width 241 height 30
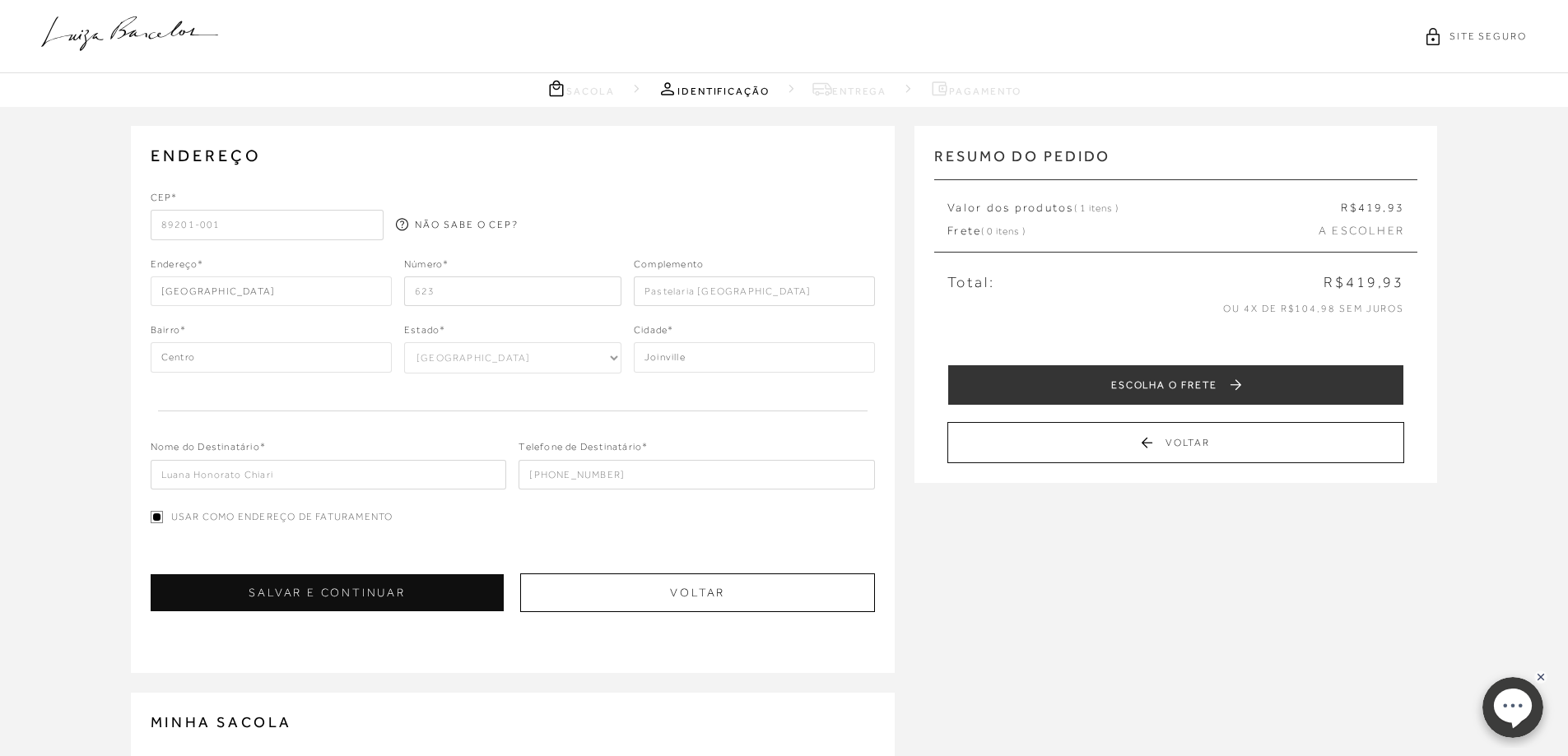
type input "Pastelaria Itália"
click at [718, 405] on div "CEP* 89201-001 NÃO SABE O CEP? Endereço* Rua do Príncipe Número* 623" at bounding box center [514, 339] width 725 height 299
drag, startPoint x: 338, startPoint y: 469, endPoint x: 0, endPoint y: 446, distance: 338.8
click at [0, 446] on div "ENDEREÇO Selecione um endereço para entrega Nenhum endereço salvo. CEP* 89201-0…" at bounding box center [784, 544] width 1568 height 874
type input "Eliane Costadelle Honorato Chiari"
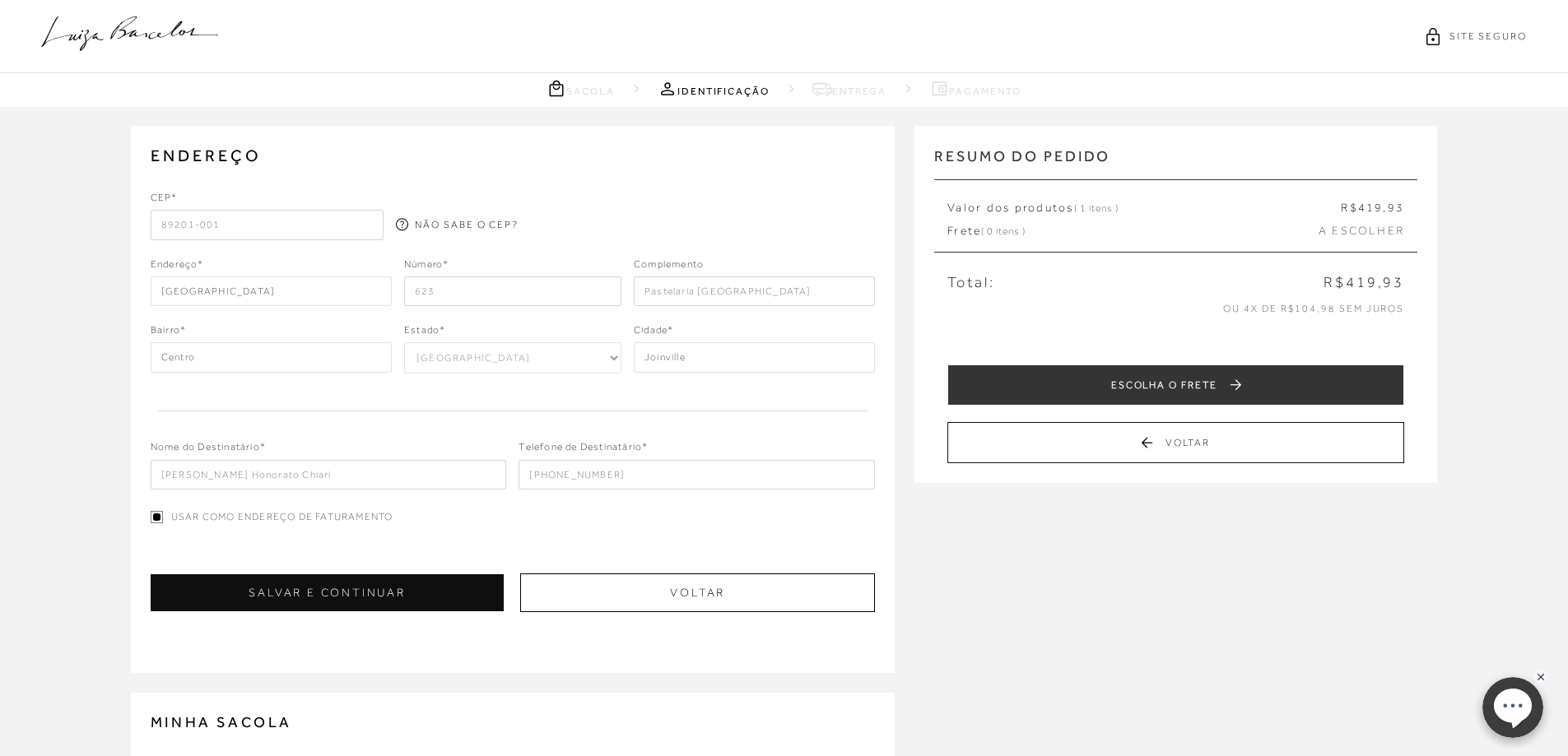
click at [680, 480] on input "(47) 98855-7001" at bounding box center [697, 475] width 357 height 30
type input "(47) 99687-6859"
click at [327, 594] on button "SALVAR E CONTINUAR" at bounding box center [327, 592] width 354 height 37
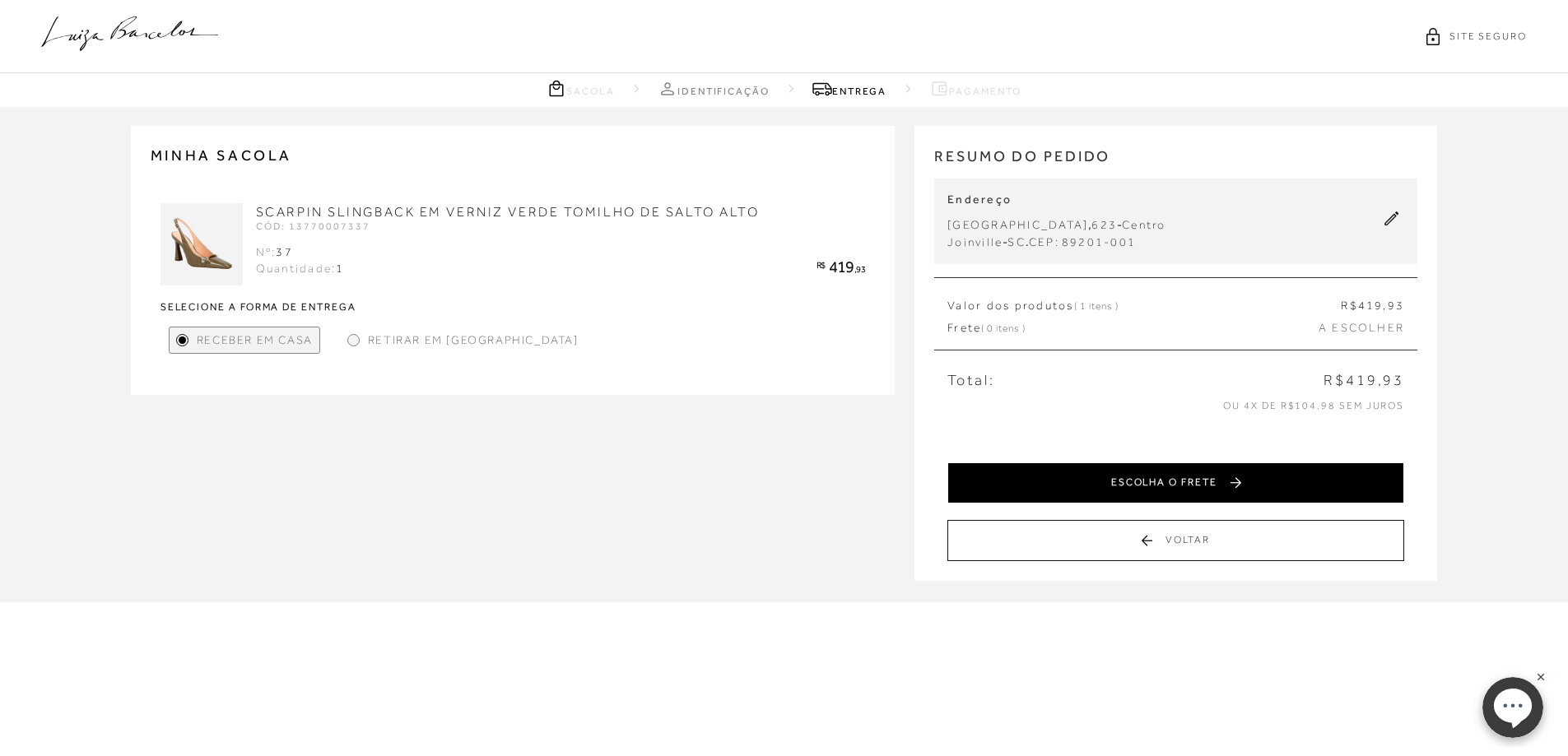
click at [1285, 466] on button "ESCOLHA O FRETE" at bounding box center [1175, 483] width 457 height 41
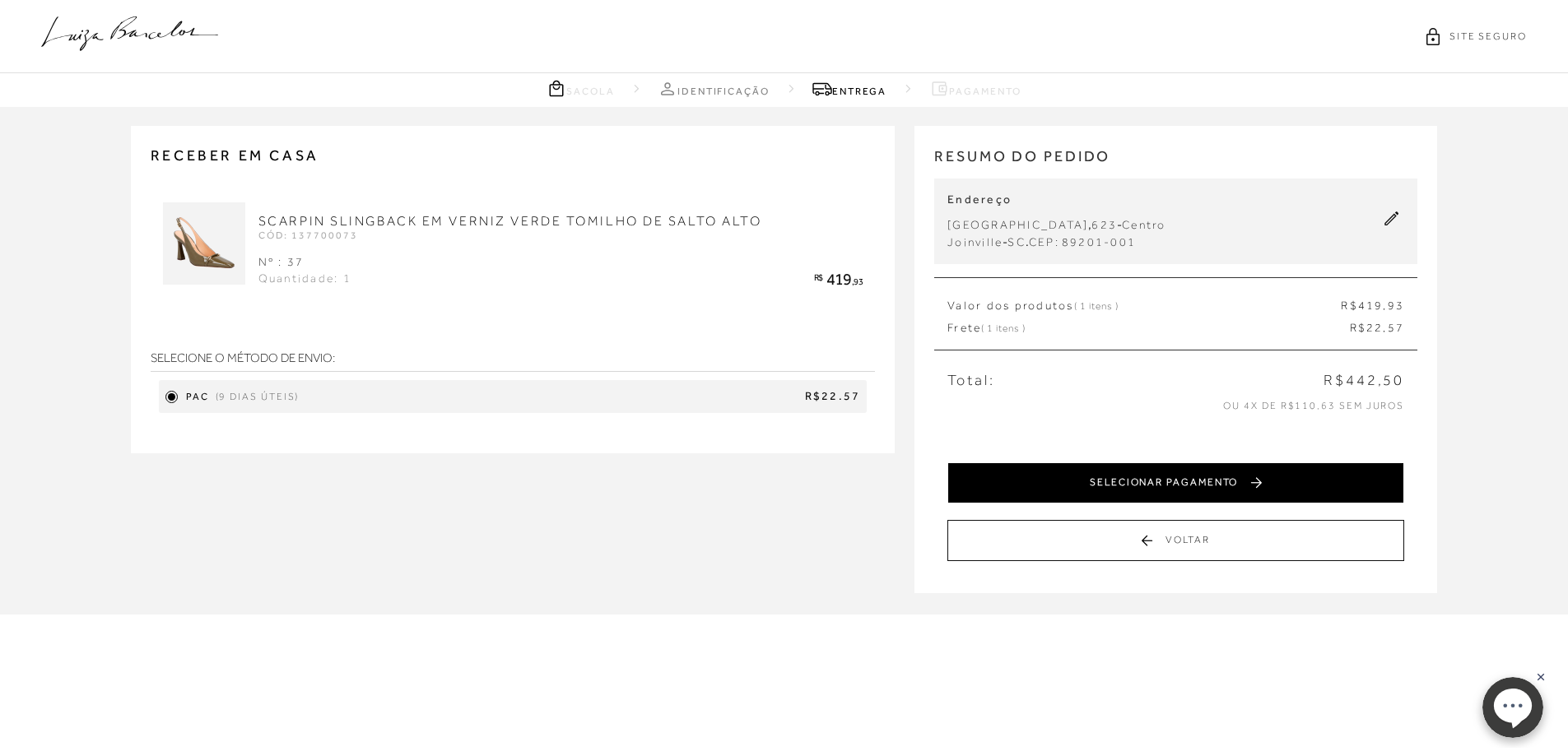
click at [1300, 479] on button "SELECIONAR PAGAMENTO" at bounding box center [1175, 483] width 457 height 41
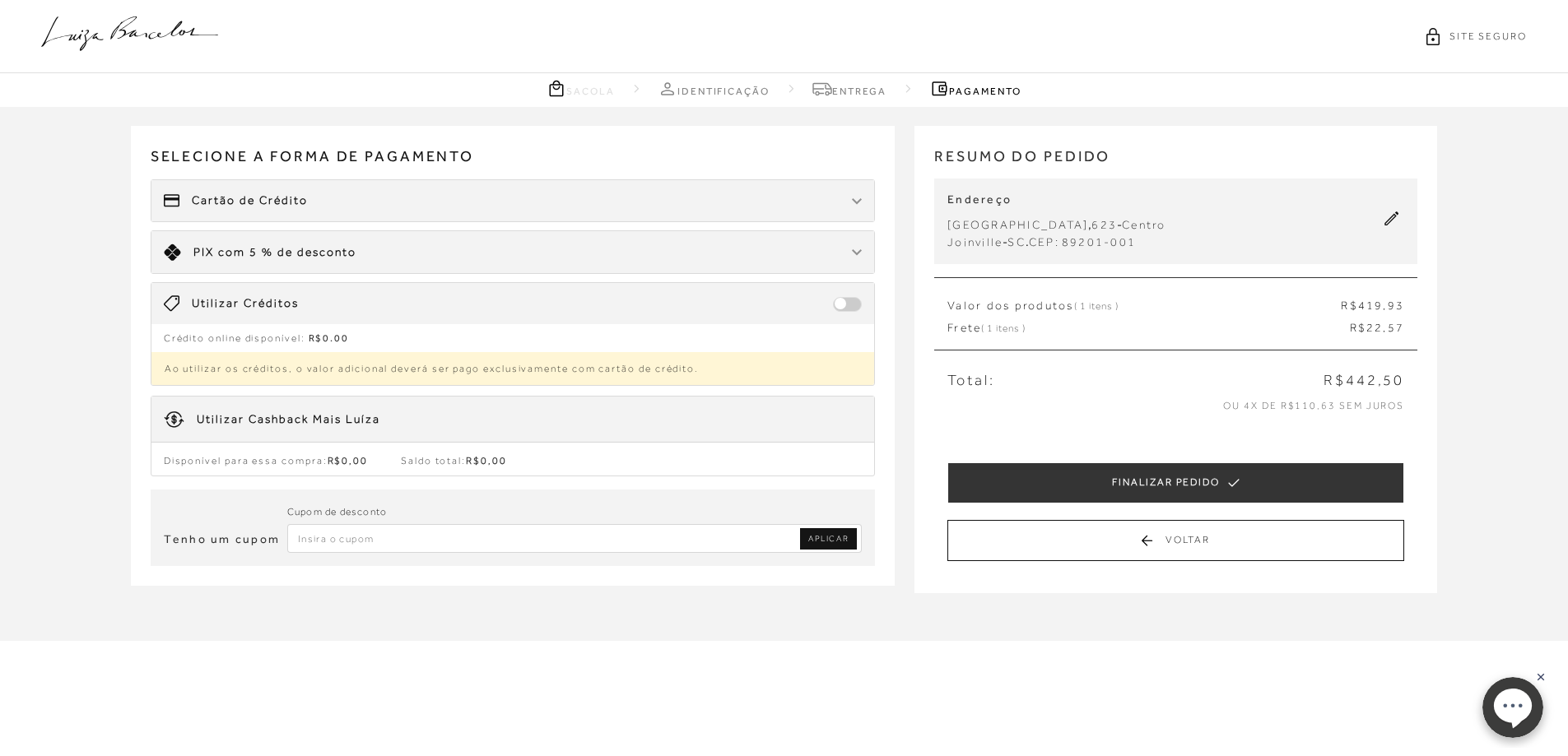
click at [424, 201] on div "Cartão de Crédito" at bounding box center [514, 201] width 724 height 41
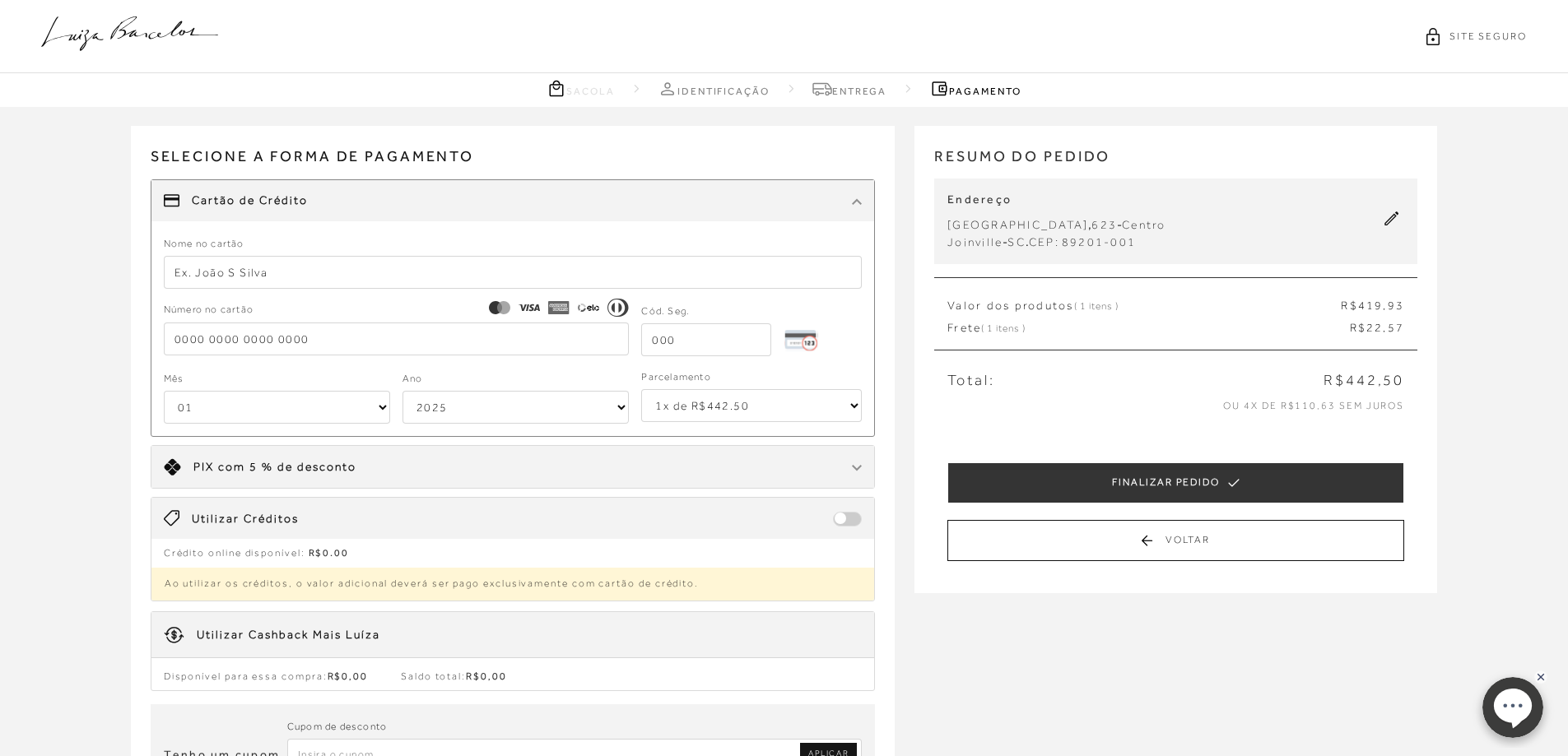
click at [594, 291] on form "Nome no cartão Número no cartão Cód. Seg. Mês 01 02 03 04 05 06 07 08 09 10 11 …" at bounding box center [513, 330] width 699 height 190
click at [600, 279] on input "text" at bounding box center [513, 273] width 699 height 33
click at [542, 286] on input "text" at bounding box center [513, 273] width 699 height 33
type input "Luana Honorato Chiari"
click at [381, 337] on input "tel" at bounding box center [396, 339] width 466 height 33
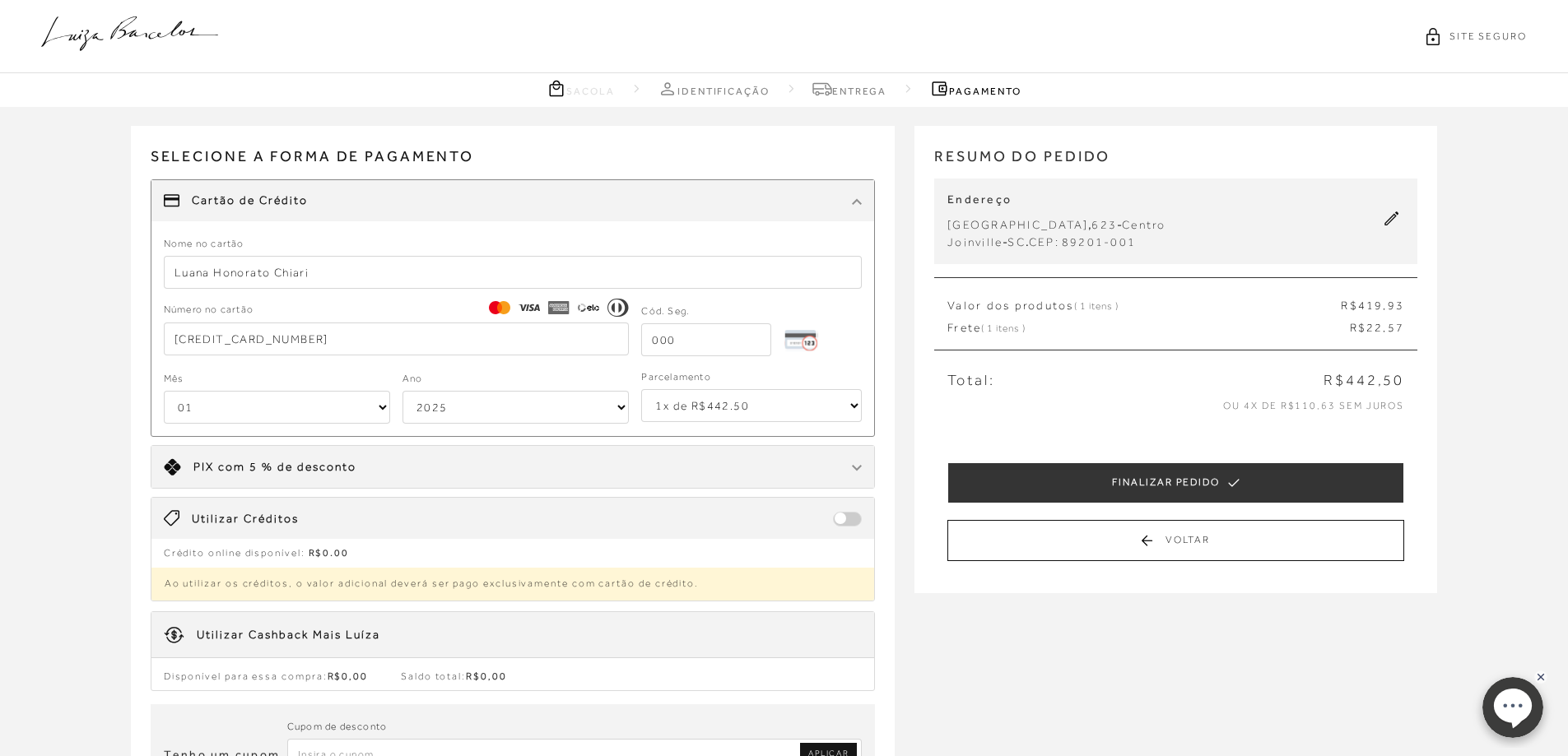
type input "5162 9281 3382 3513"
click at [743, 327] on input "tel" at bounding box center [706, 339] width 130 height 33
type input "507"
click at [220, 402] on select "01 02 03 04 05 06 07 08 09 10 11 12" at bounding box center [277, 407] width 226 height 33
select select "08"
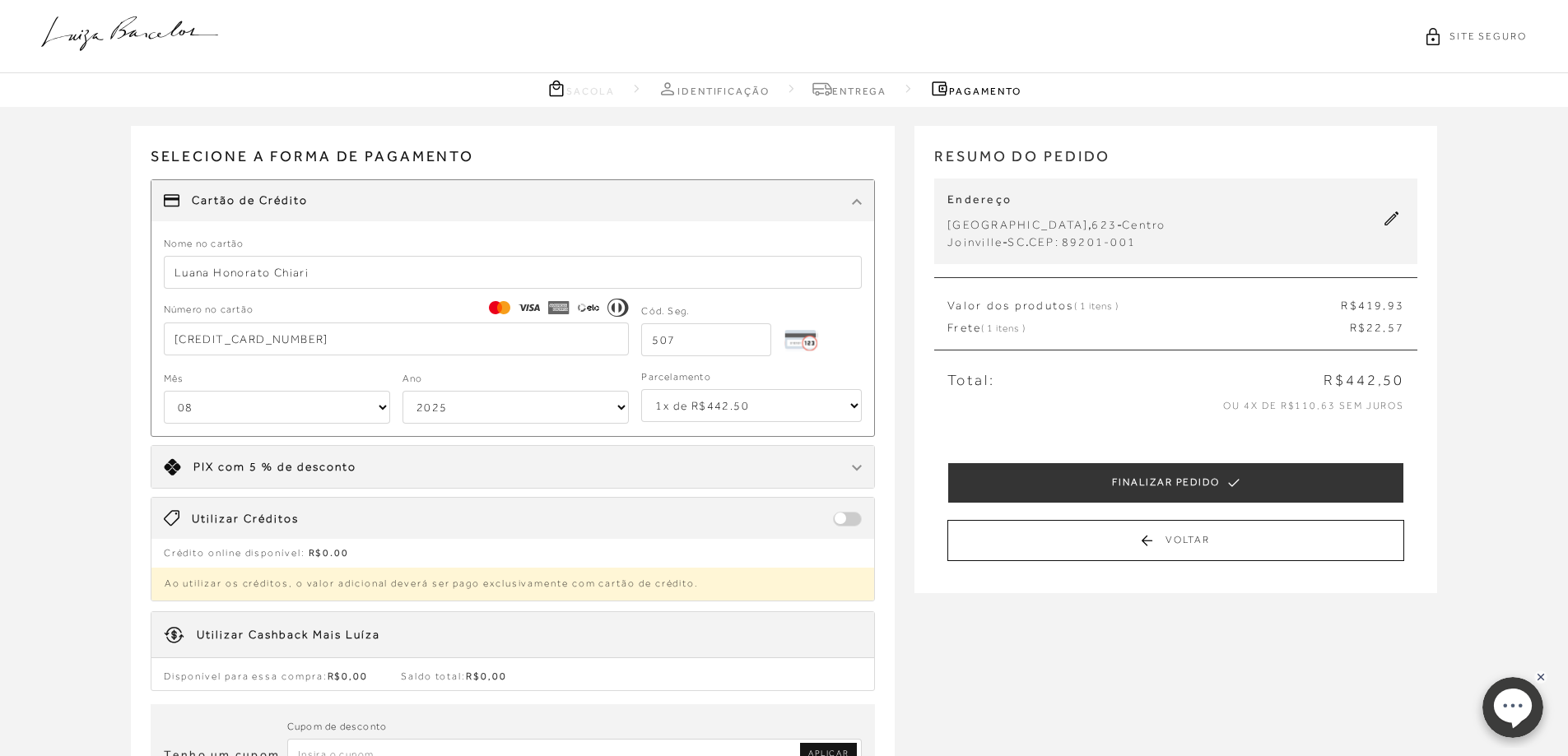
click at [164, 391] on select "01 02 03 04 05 06 07 08 09 10 11 12" at bounding box center [277, 407] width 226 height 33
click at [498, 397] on select "2025 2026 2027 2028 2029 2030 2031 2032 2033 2034 2035 2036 2037 2038 2039 2040…" at bounding box center [515, 407] width 226 height 33
select select "2033"
click at [402, 391] on select "2025 2026 2027 2028 2029 2030 2031 2032 2033 2034 2035 2036 2037 2038 2039 2040…" at bounding box center [515, 407] width 226 height 33
click at [770, 408] on select "1x de R$442.50 2x de R$221.25 sem juros 3x de R$147.50 sem juros 4x de R$110.63…" at bounding box center [751, 405] width 220 height 33
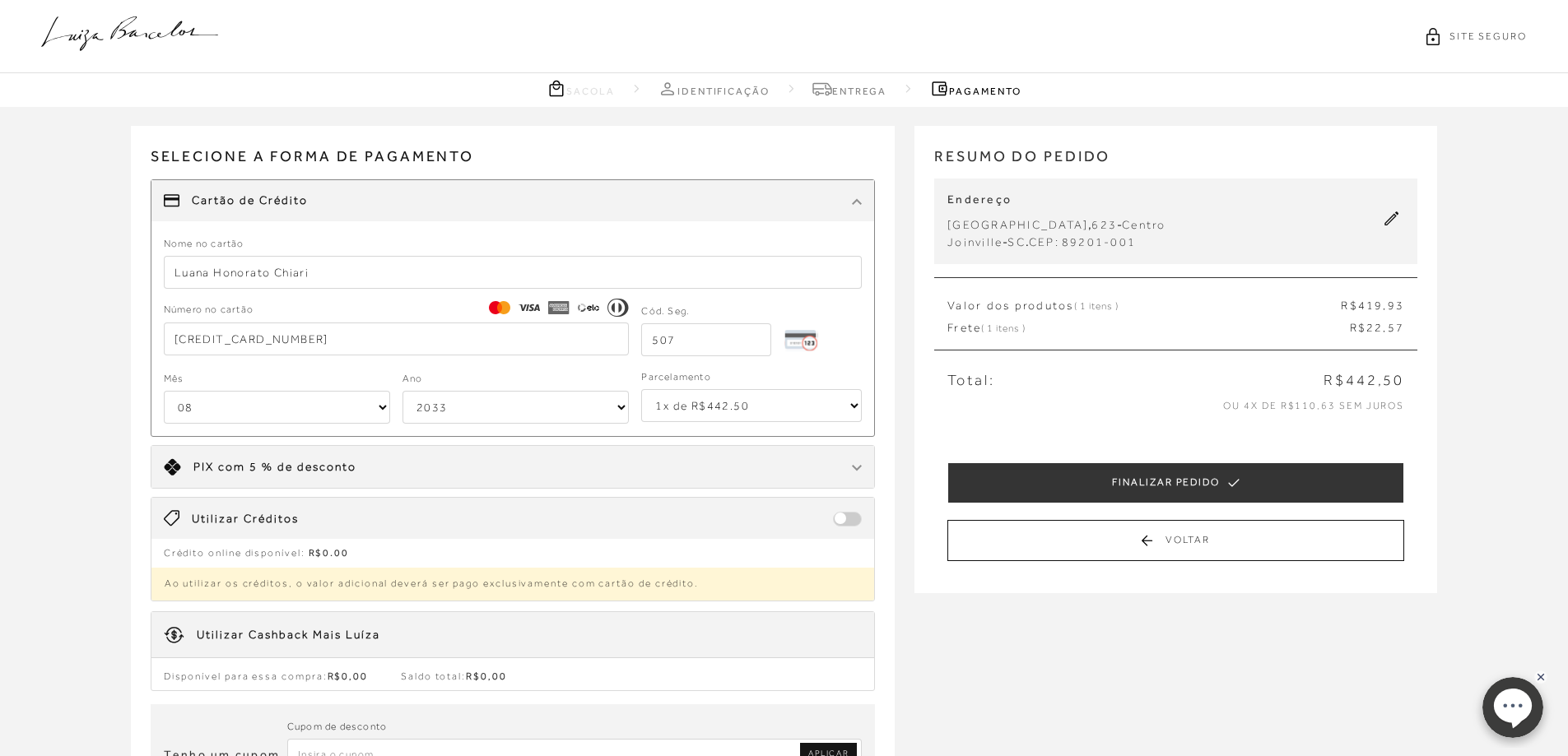
select select "4"
click at [641, 389] on select "1x de R$442.50 2x de R$221.25 sem juros 3x de R$147.50 sem juros 4x de R$110.63…" at bounding box center [751, 405] width 220 height 33
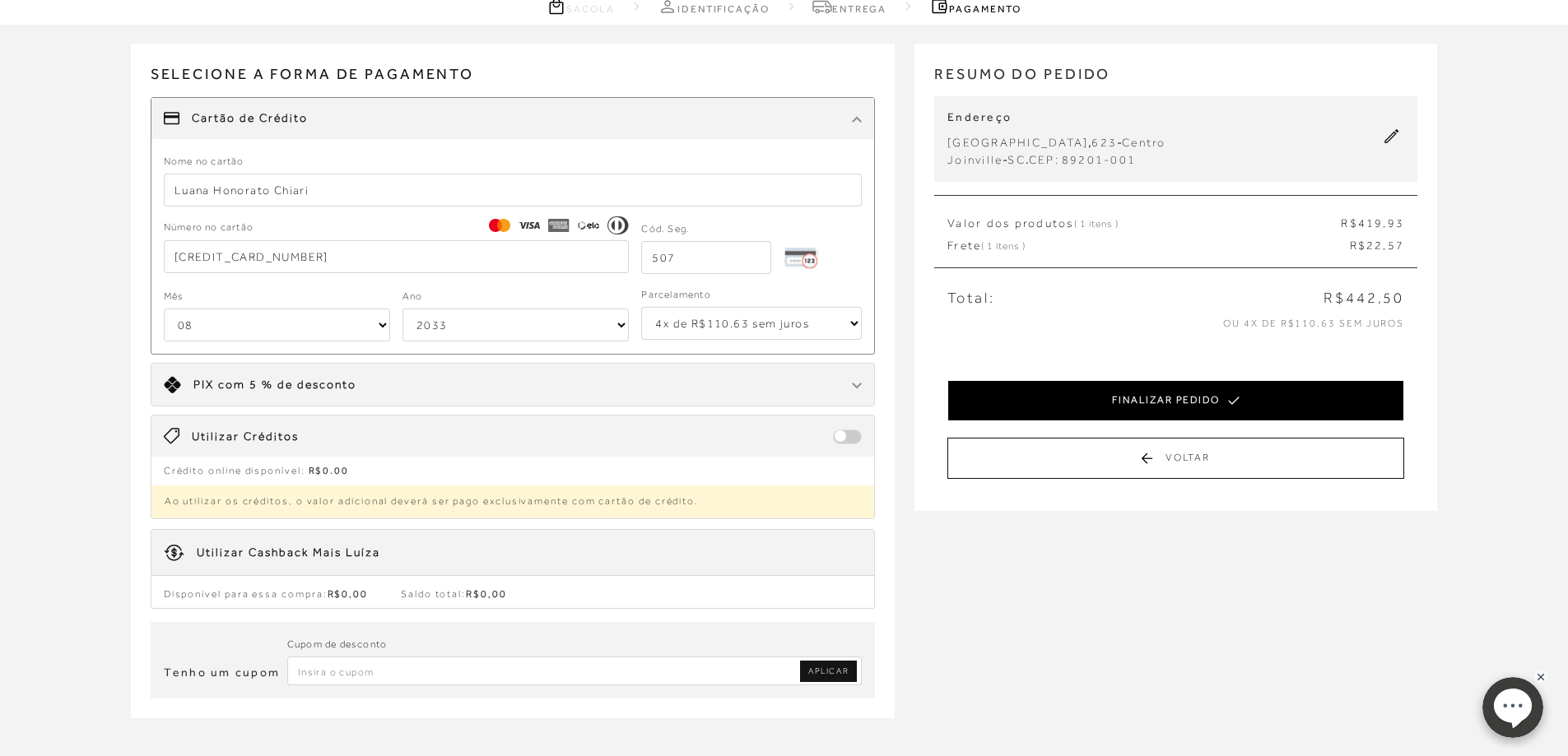
click at [1218, 393] on button "FINALIZAR PEDIDO" at bounding box center [1175, 401] width 457 height 41
select select "08"
select select "2033"
select select "4"
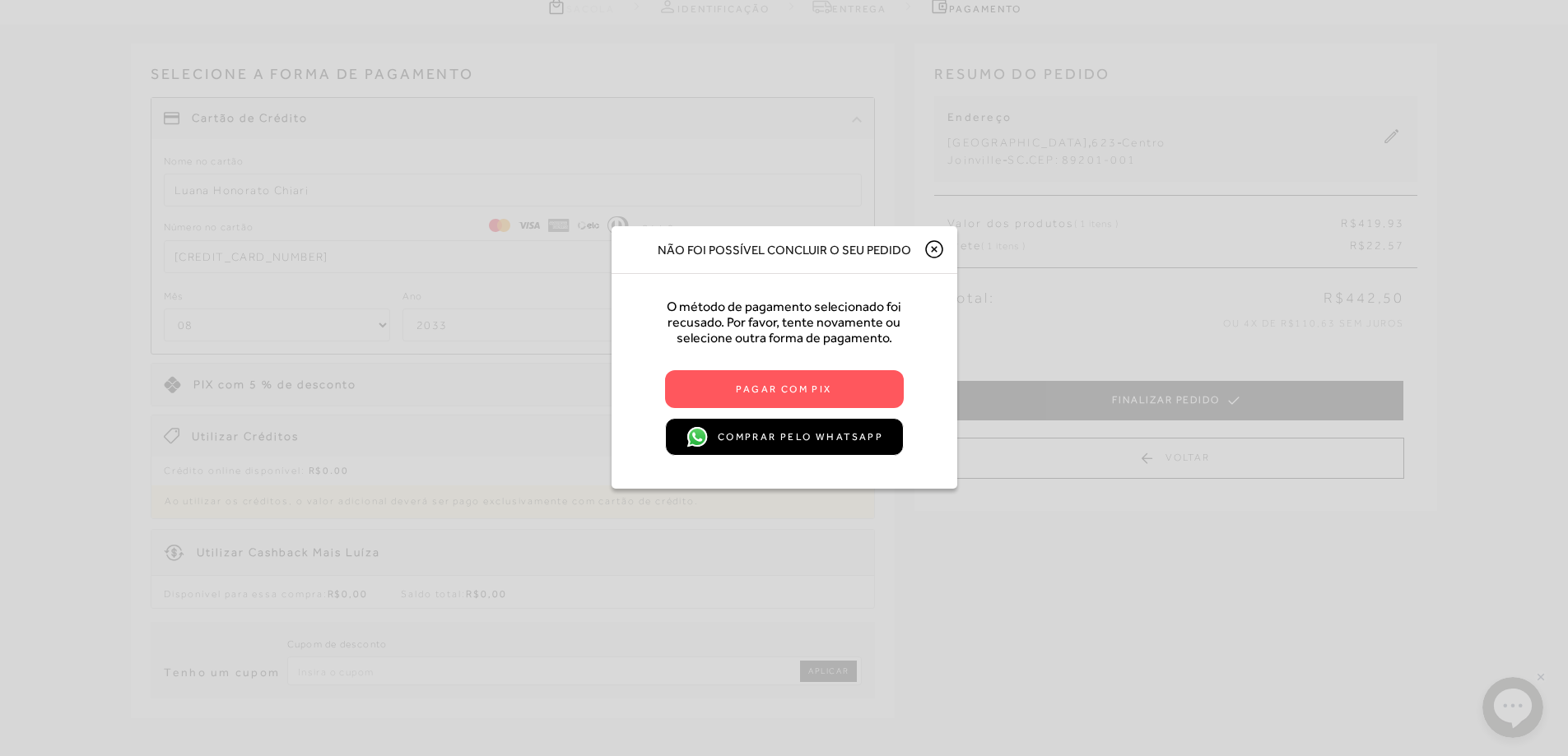
scroll to position [0, 0]
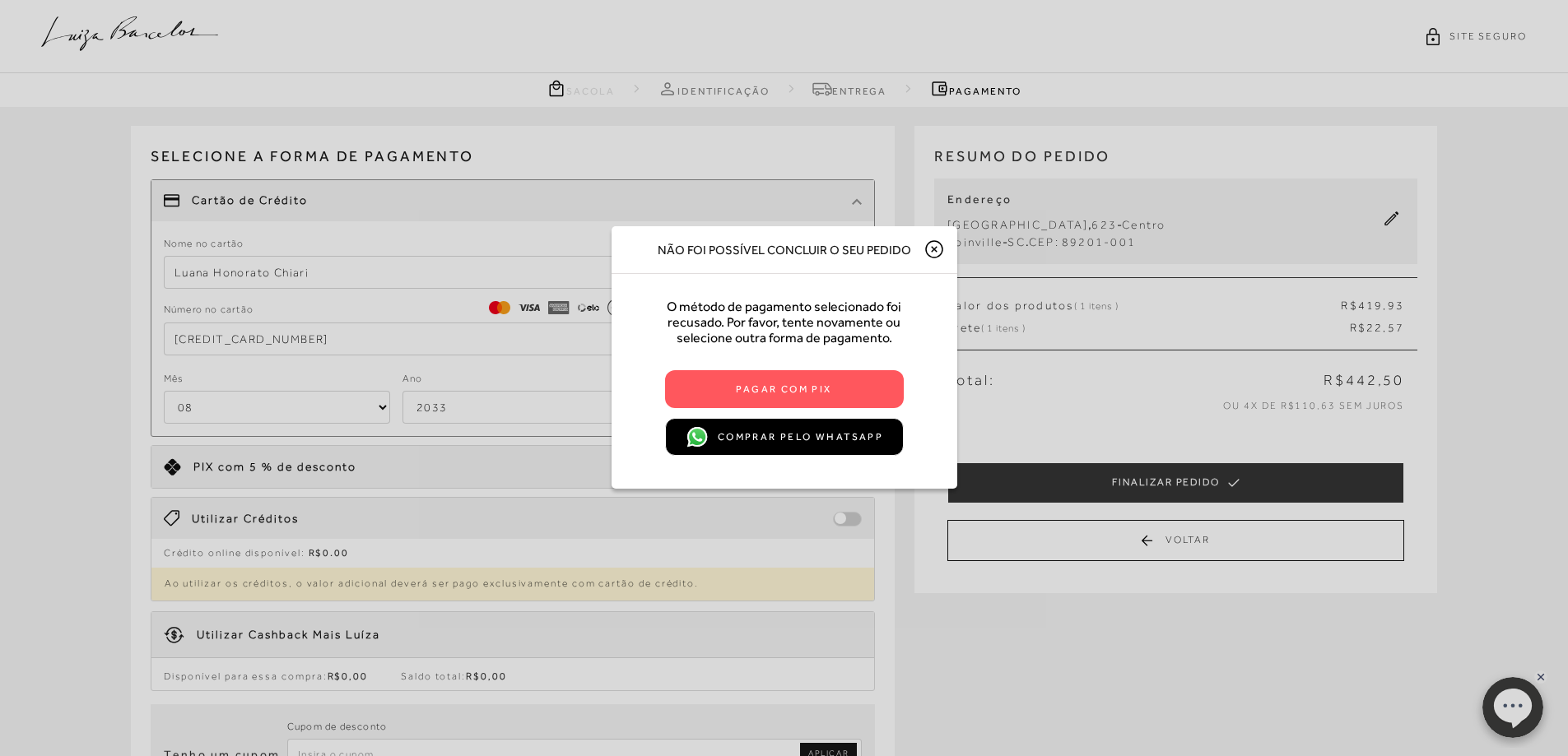
click at [940, 243] on icon at bounding box center [934, 249] width 16 height 16
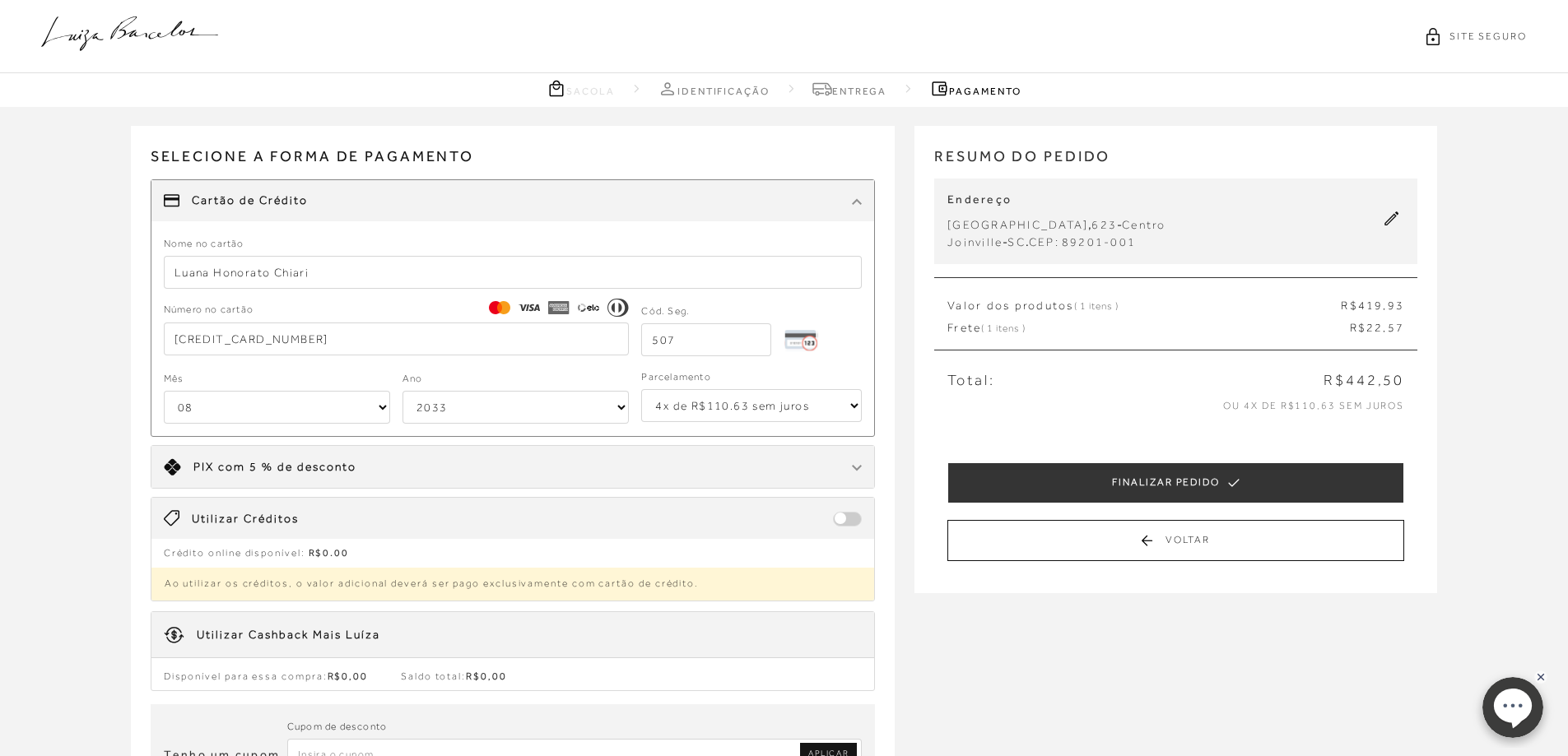
click at [221, 274] on input "Luana Honorato Chiari" at bounding box center [513, 273] width 699 height 33
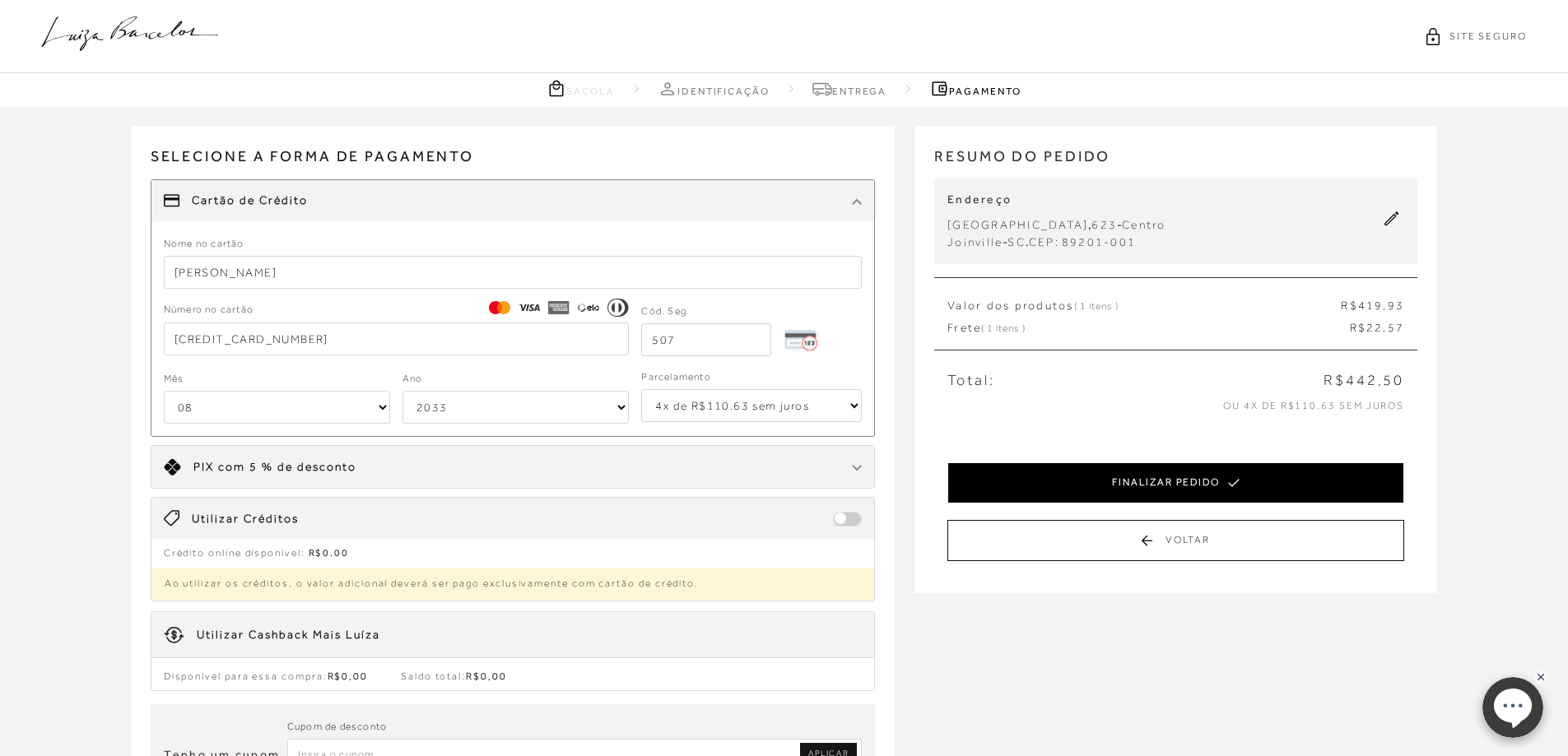
type input "Luana H Chiari"
click at [1211, 472] on button "FINALIZAR PEDIDO" at bounding box center [1175, 483] width 457 height 41
select select "08"
select select "2033"
select select "4"
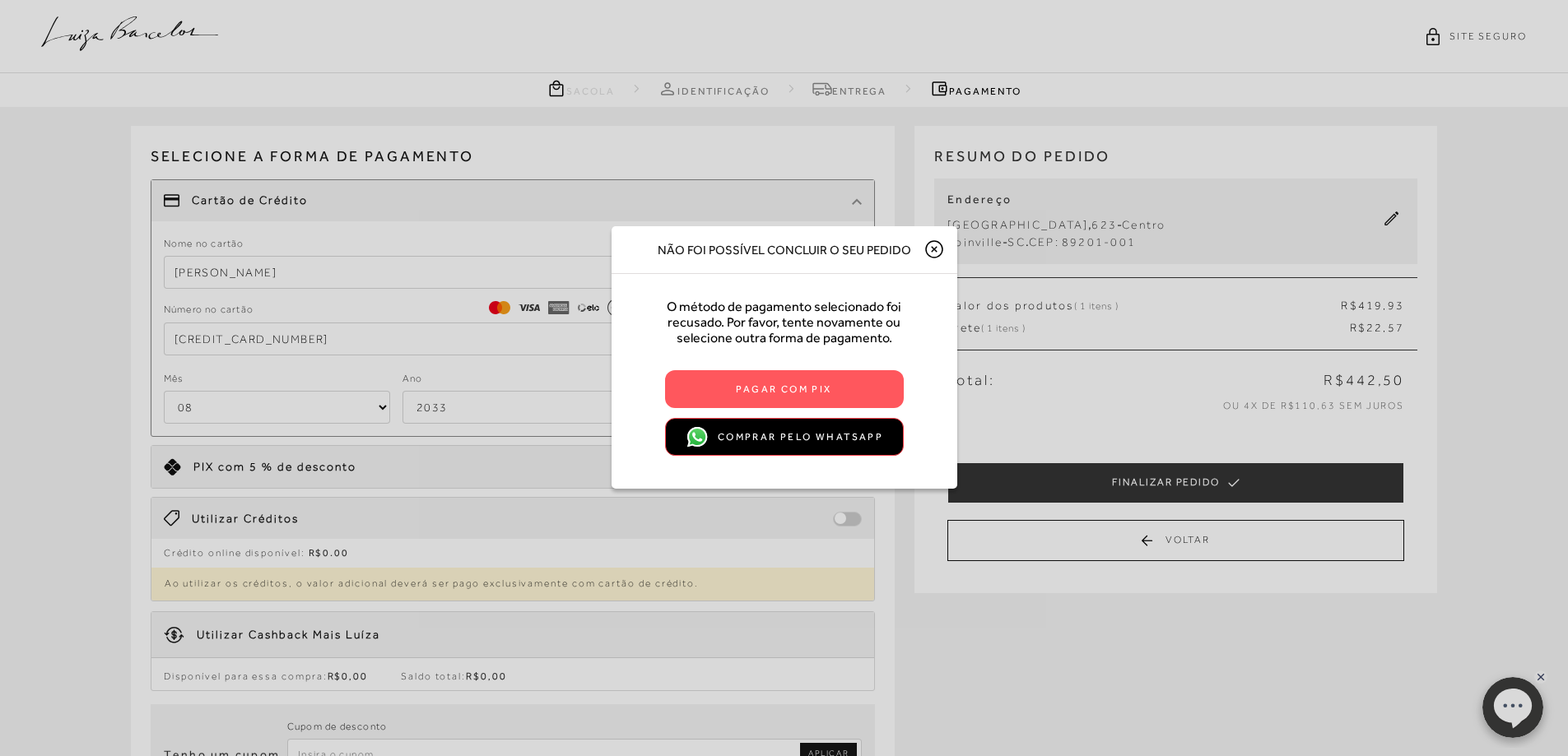
click at [860, 446] on button "COMPRAR PELO WHATSAPP" at bounding box center [784, 437] width 238 height 38
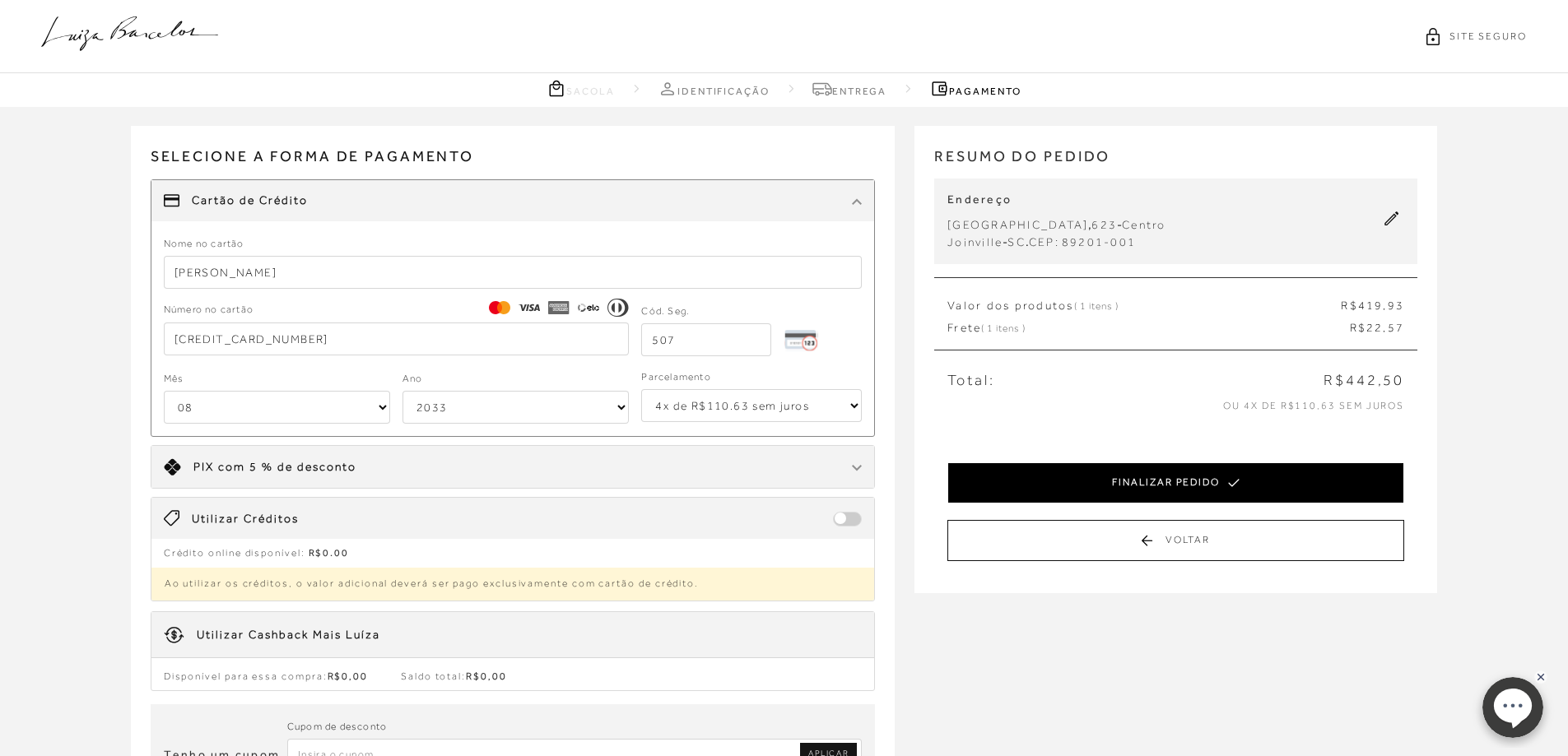
click at [1126, 491] on button "FINALIZAR PEDIDO" at bounding box center [1175, 483] width 457 height 41
select select "08"
select select "2033"
select select "4"
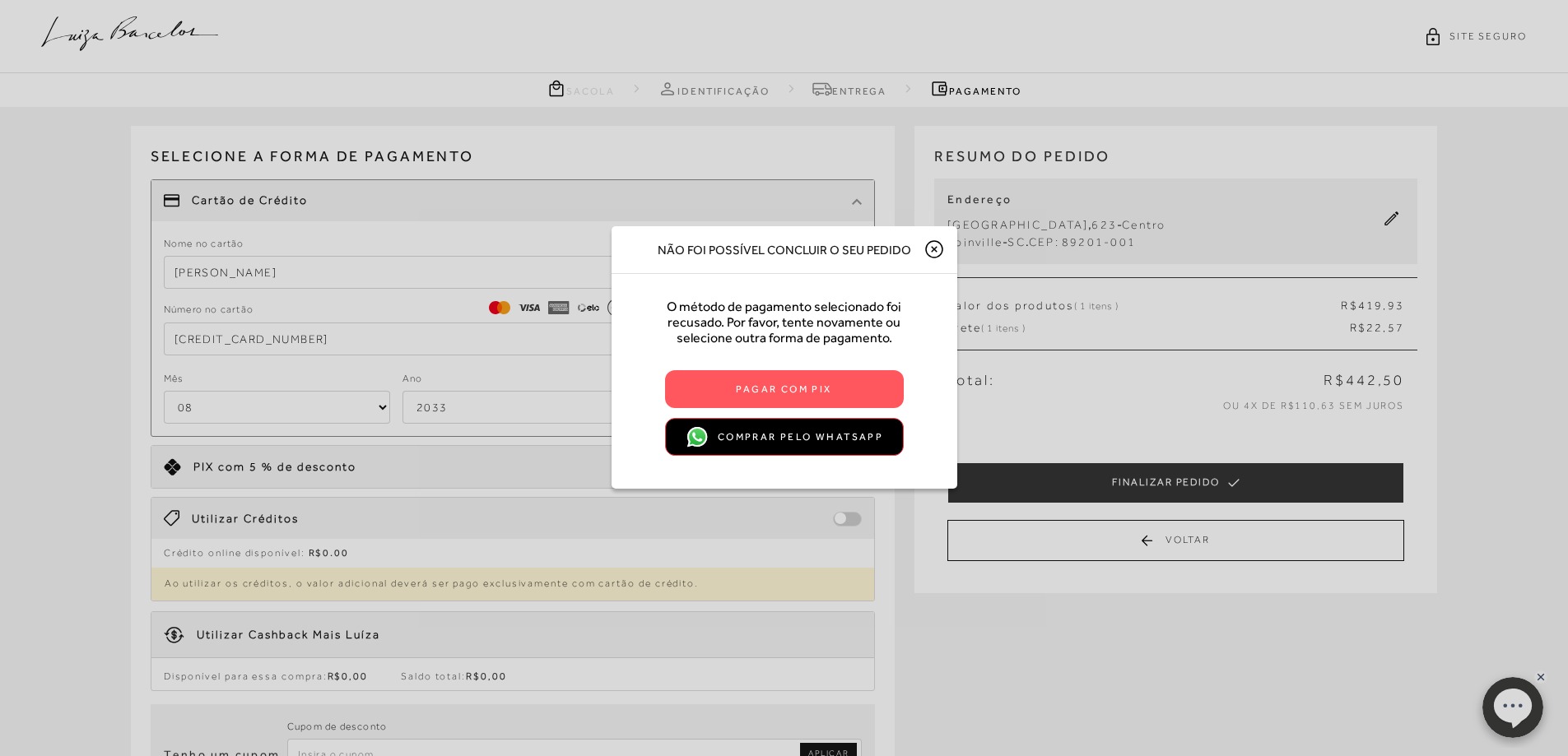
click at [772, 436] on button "COMPRAR PELO WHATSAPP" at bounding box center [784, 437] width 238 height 38
